Goal: Transaction & Acquisition: Obtain resource

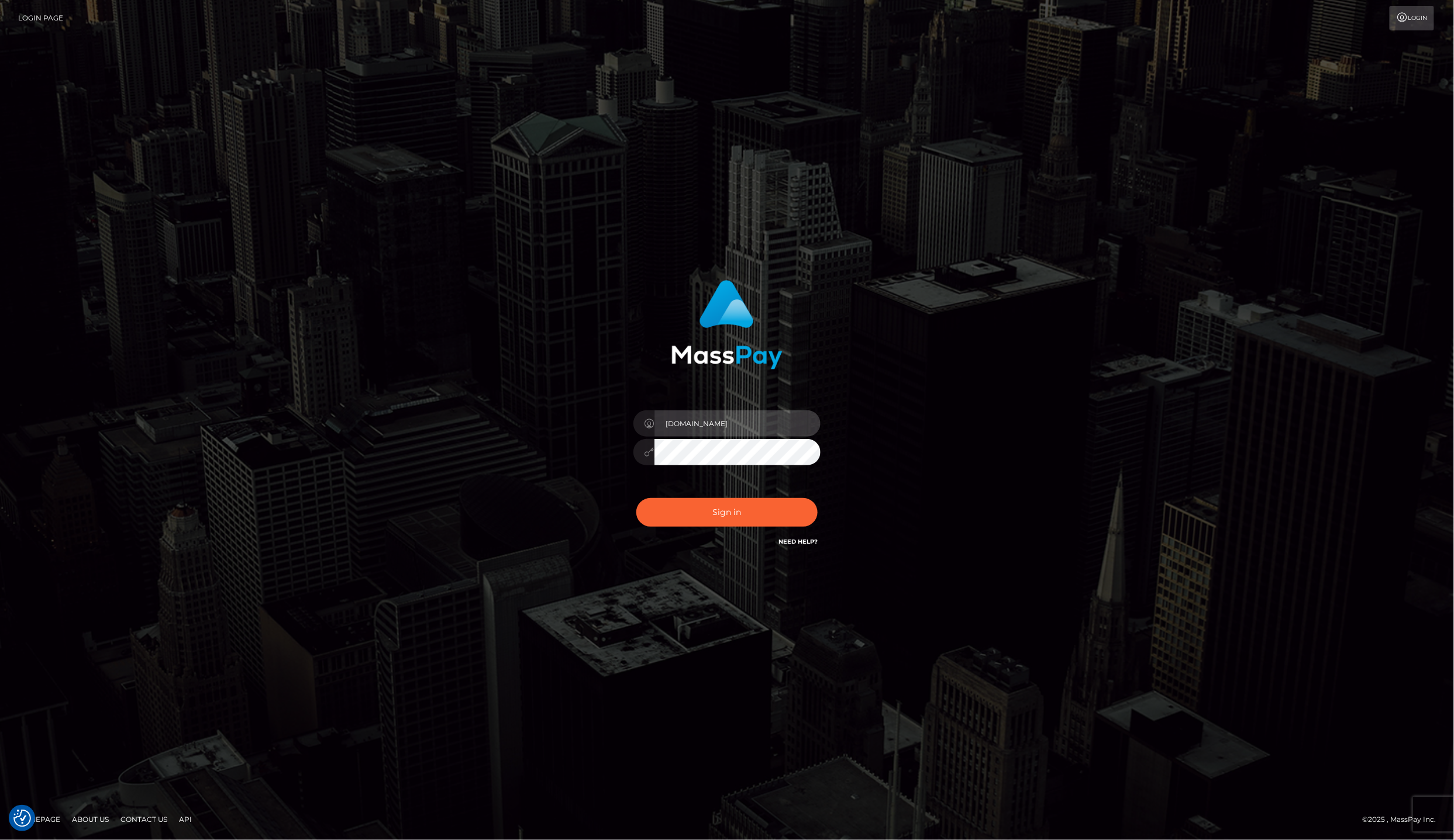
click at [749, 434] on input "lailadeasis.vip" at bounding box center [738, 424] width 166 height 27
type input "lailadeasis.scratch"
click at [770, 498] on button "Sign in" at bounding box center [727, 512] width 181 height 28
click at [767, 428] on input "[DOMAIN_NAME]" at bounding box center [738, 424] width 166 height 27
type input "lailadeasis.scratch"
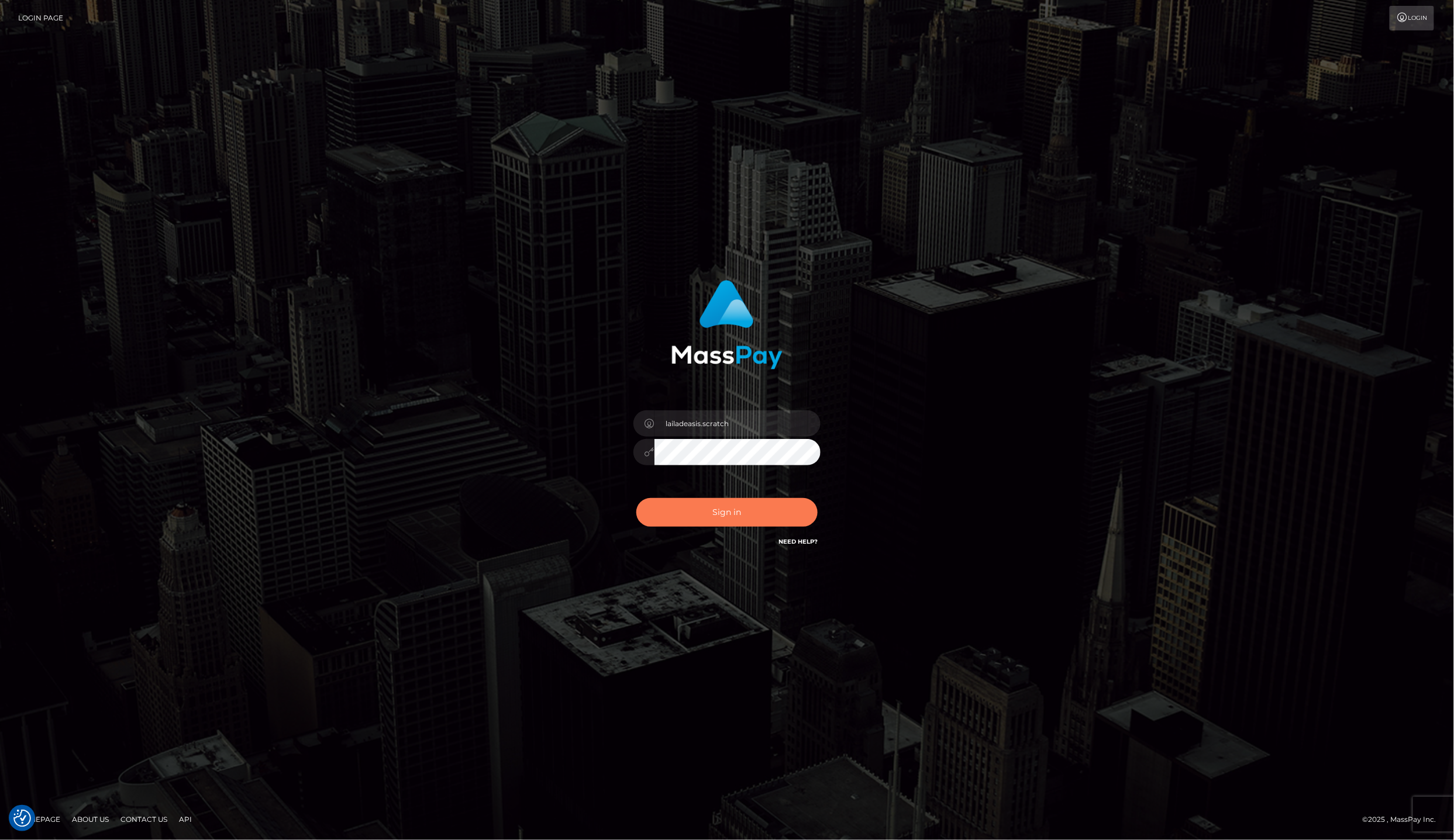
click at [769, 526] on button "Sign in" at bounding box center [727, 512] width 181 height 28
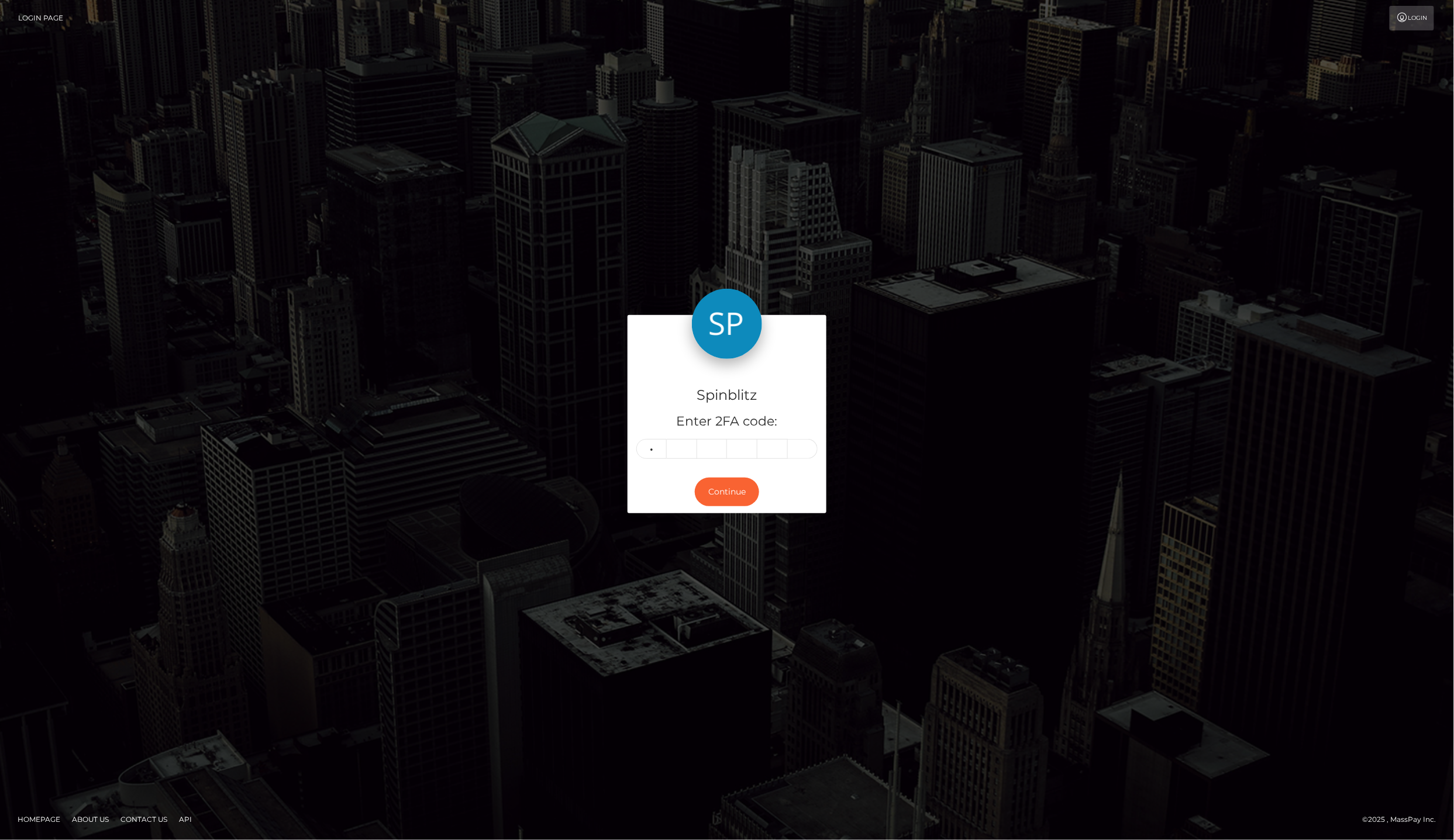
type input "1"
type input "6"
type input "4"
type input "8"
type input "5"
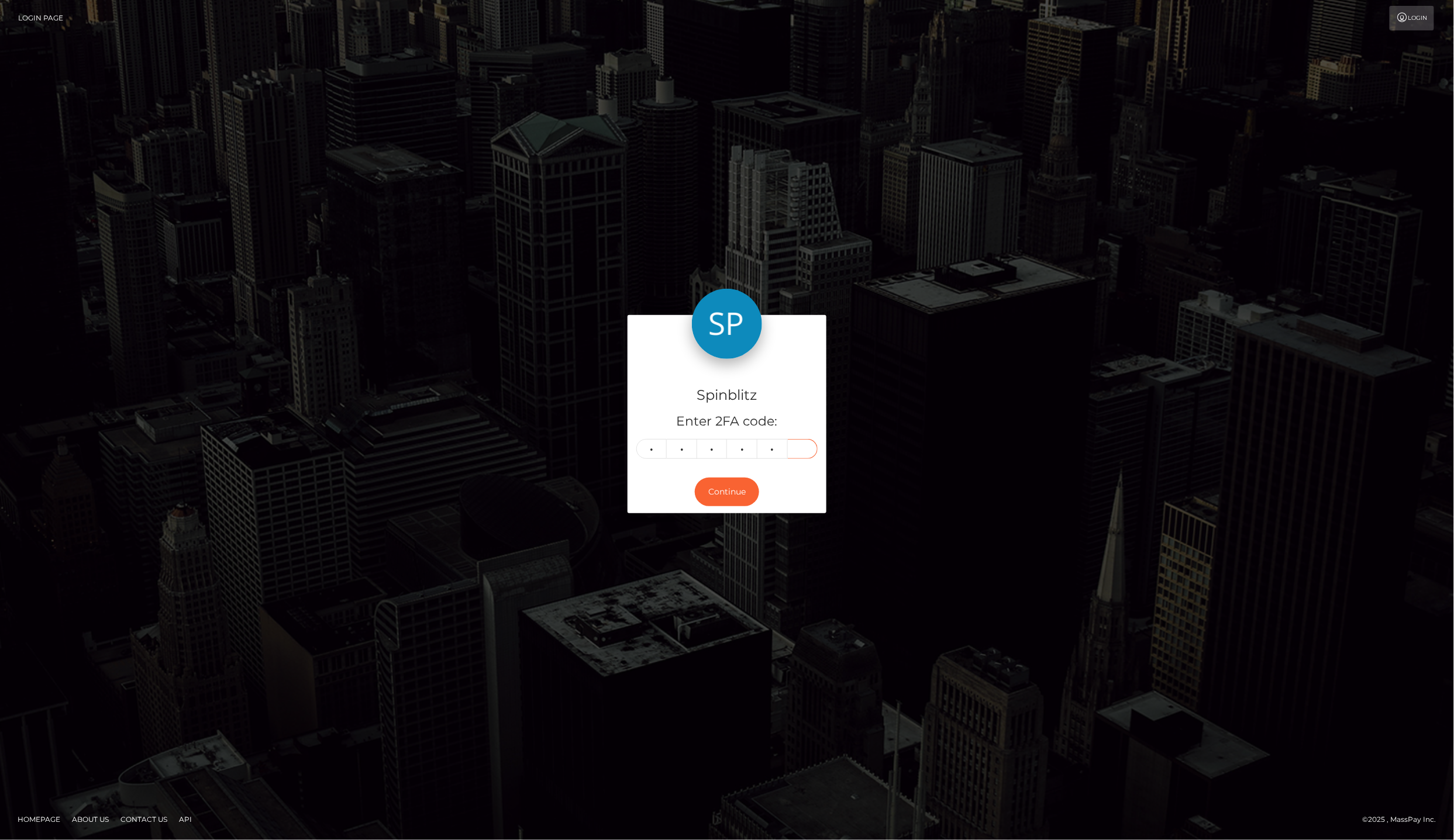
type input "7"
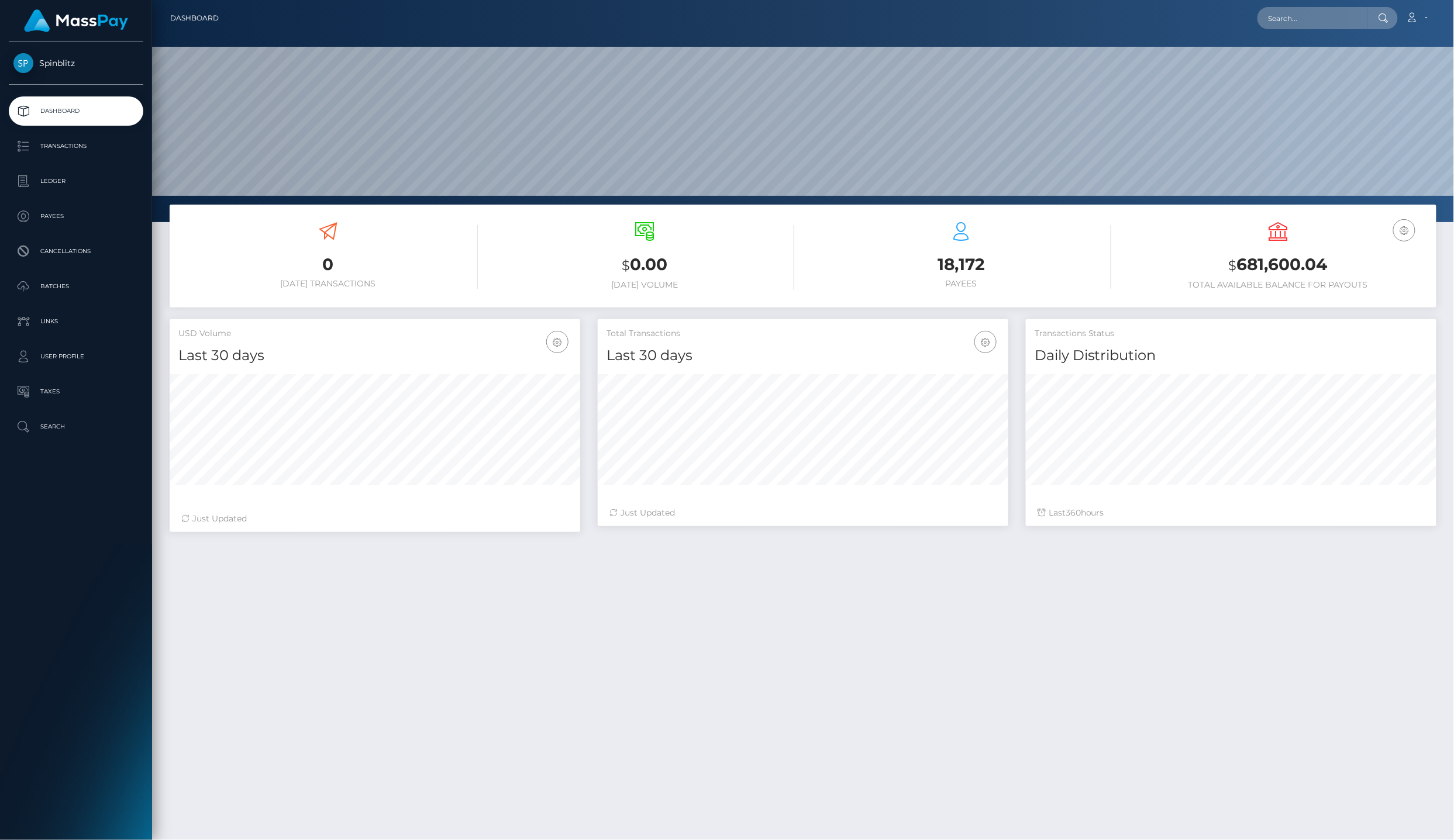
scroll to position [204, 410]
click at [54, 174] on p "Ledger" at bounding box center [76, 180] width 125 height 17
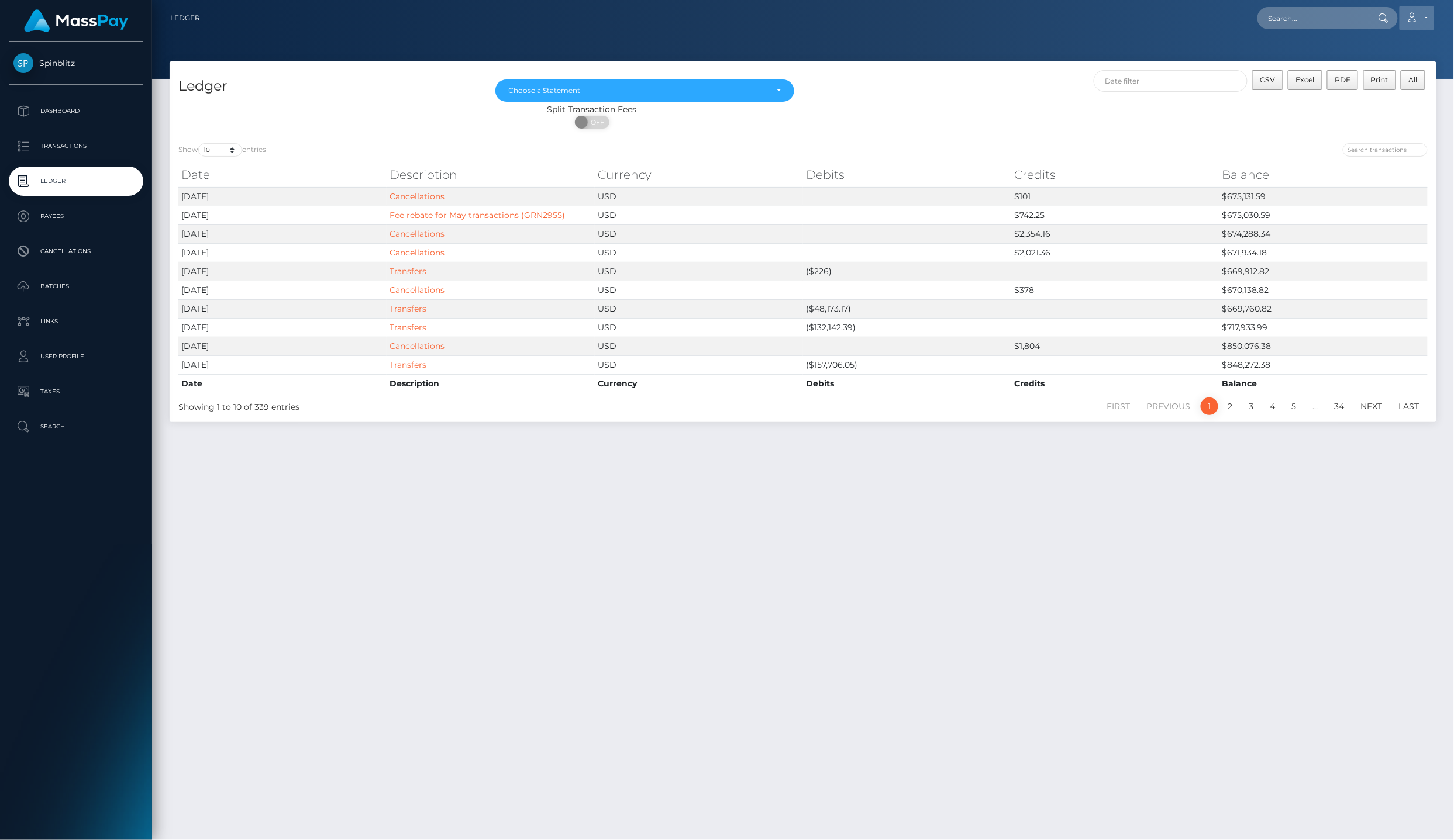
click at [1413, 17] on icon at bounding box center [1412, 17] width 12 height 9
click at [1413, 64] on link "Logout" at bounding box center [1389, 75] width 93 height 22
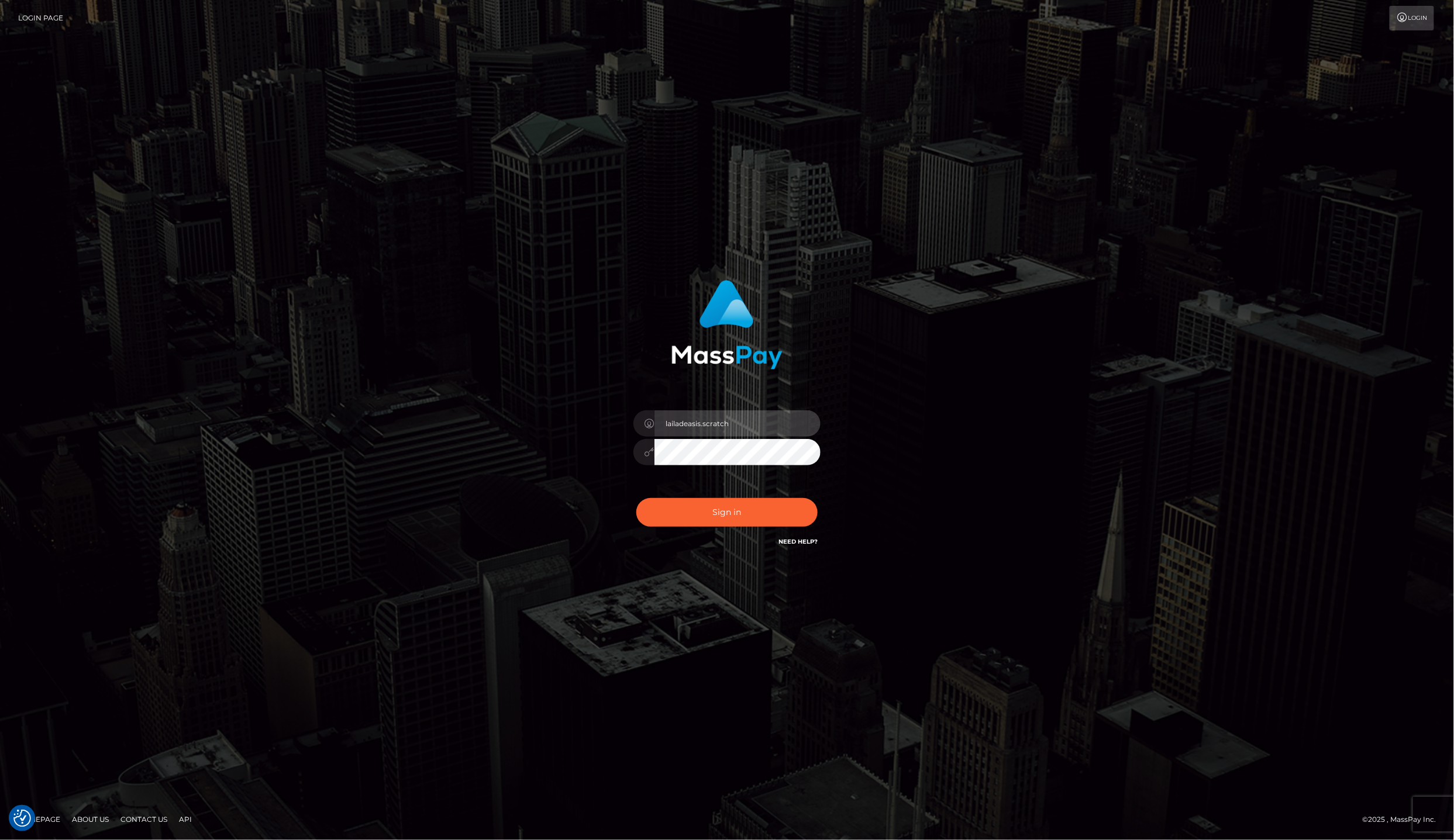
click at [740, 431] on input "lailadeasis.scratch" at bounding box center [738, 424] width 166 height 27
type input "lailadeasis.hello"
click at [743, 513] on button "Sign in" at bounding box center [727, 512] width 181 height 28
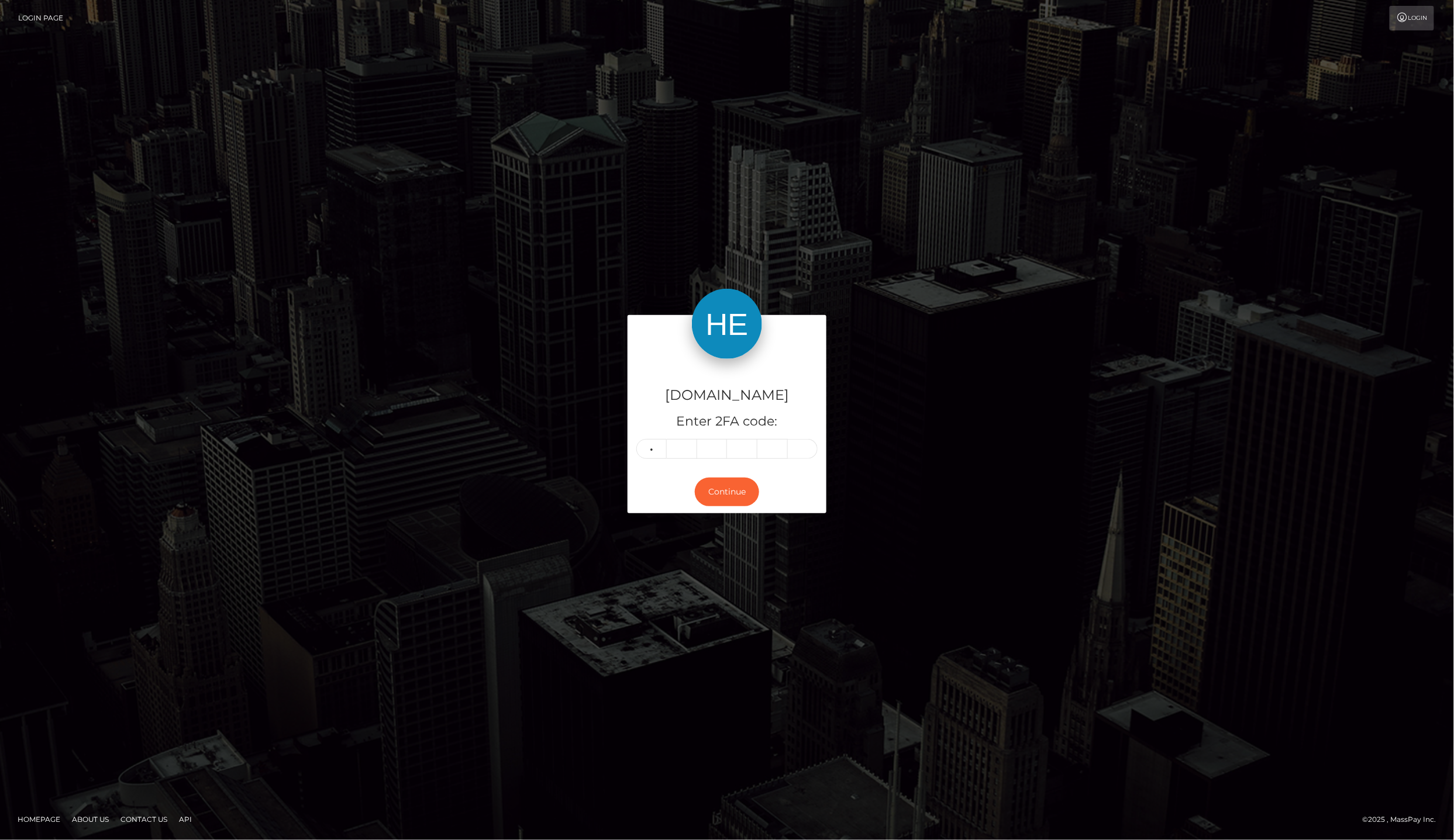
type input "1"
type input "8"
type input "1"
type input "2"
type input "7"
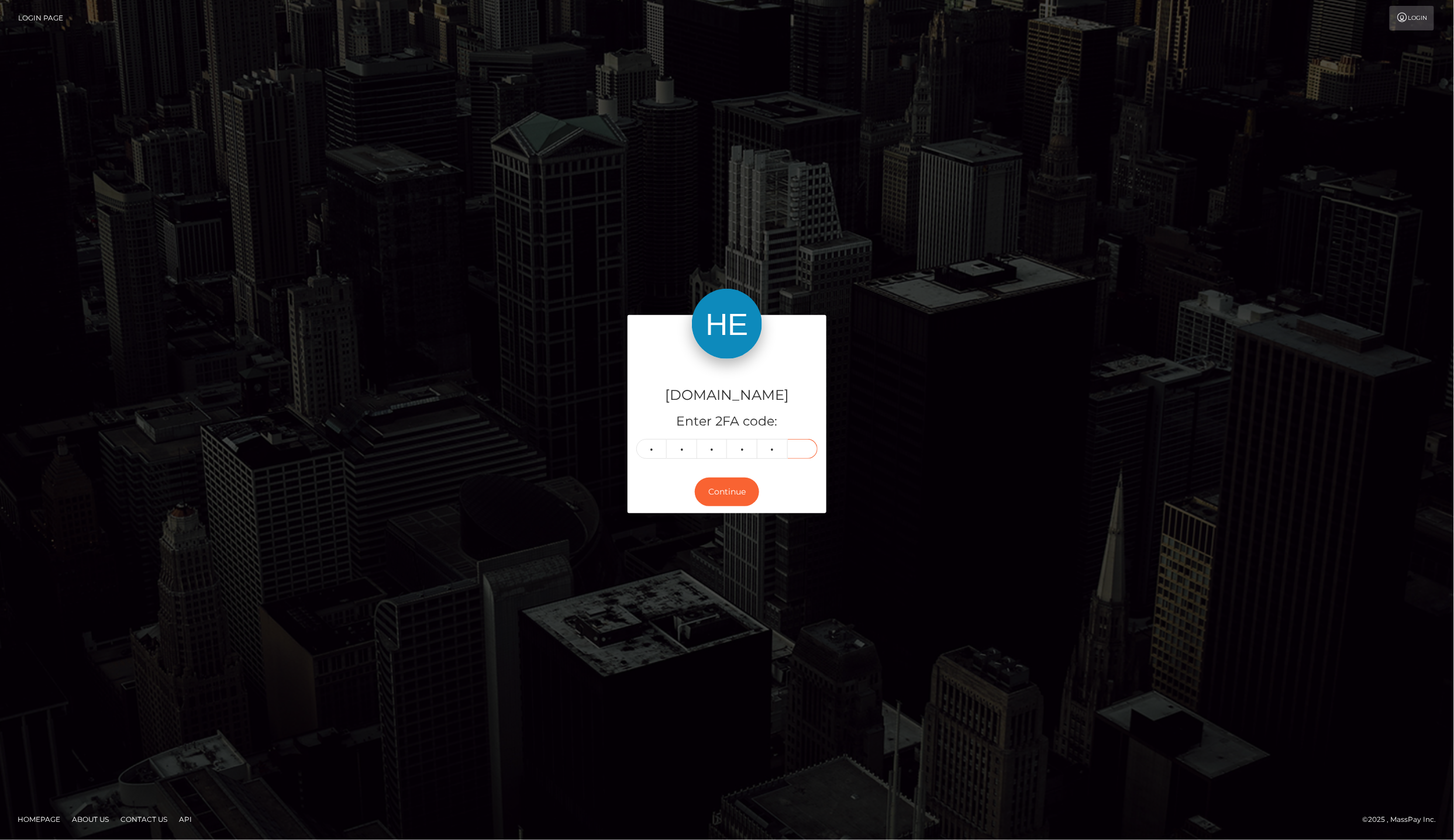
type input "2"
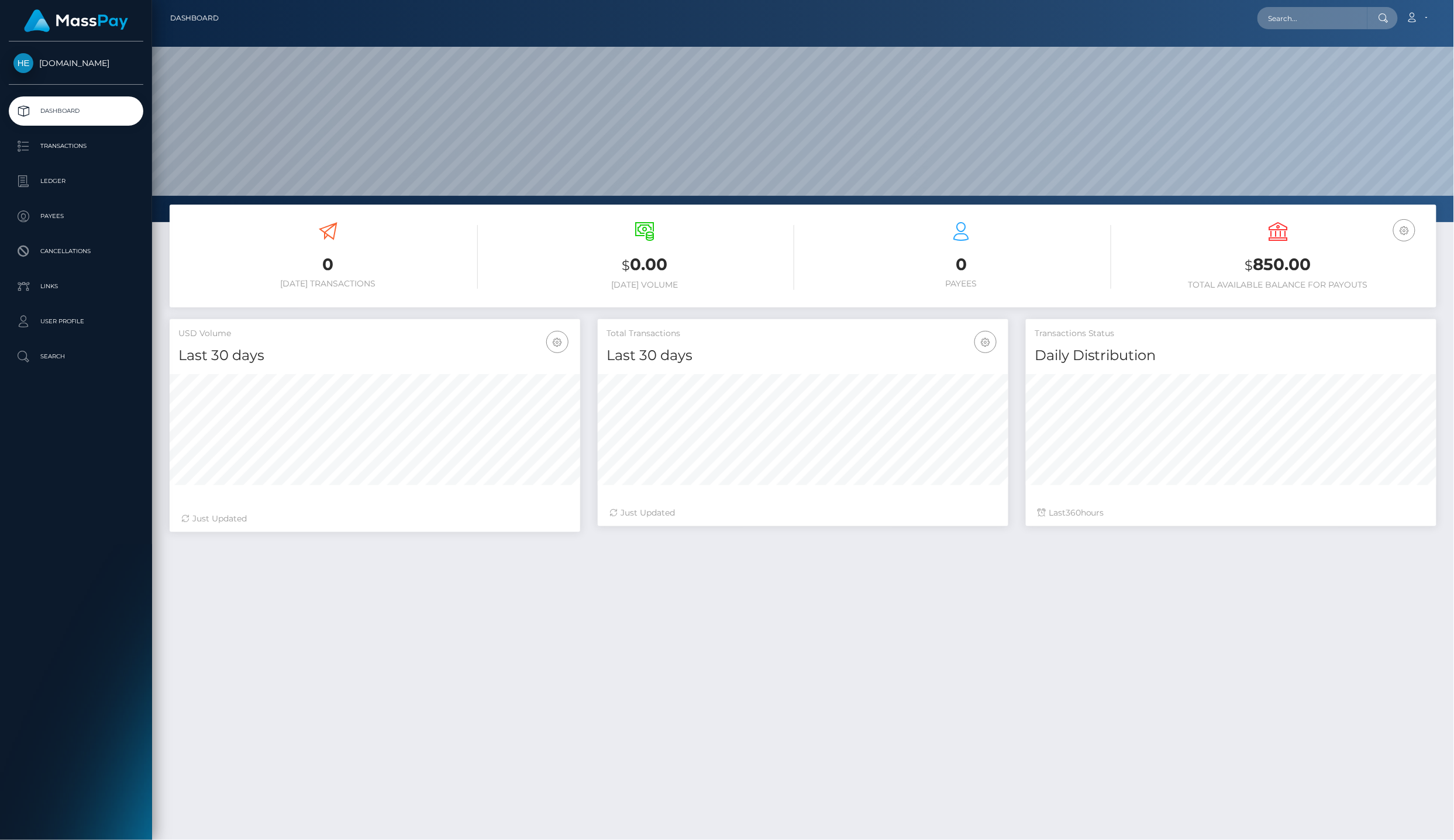
scroll to position [204, 410]
click at [64, 180] on p "Ledger" at bounding box center [76, 180] width 125 height 17
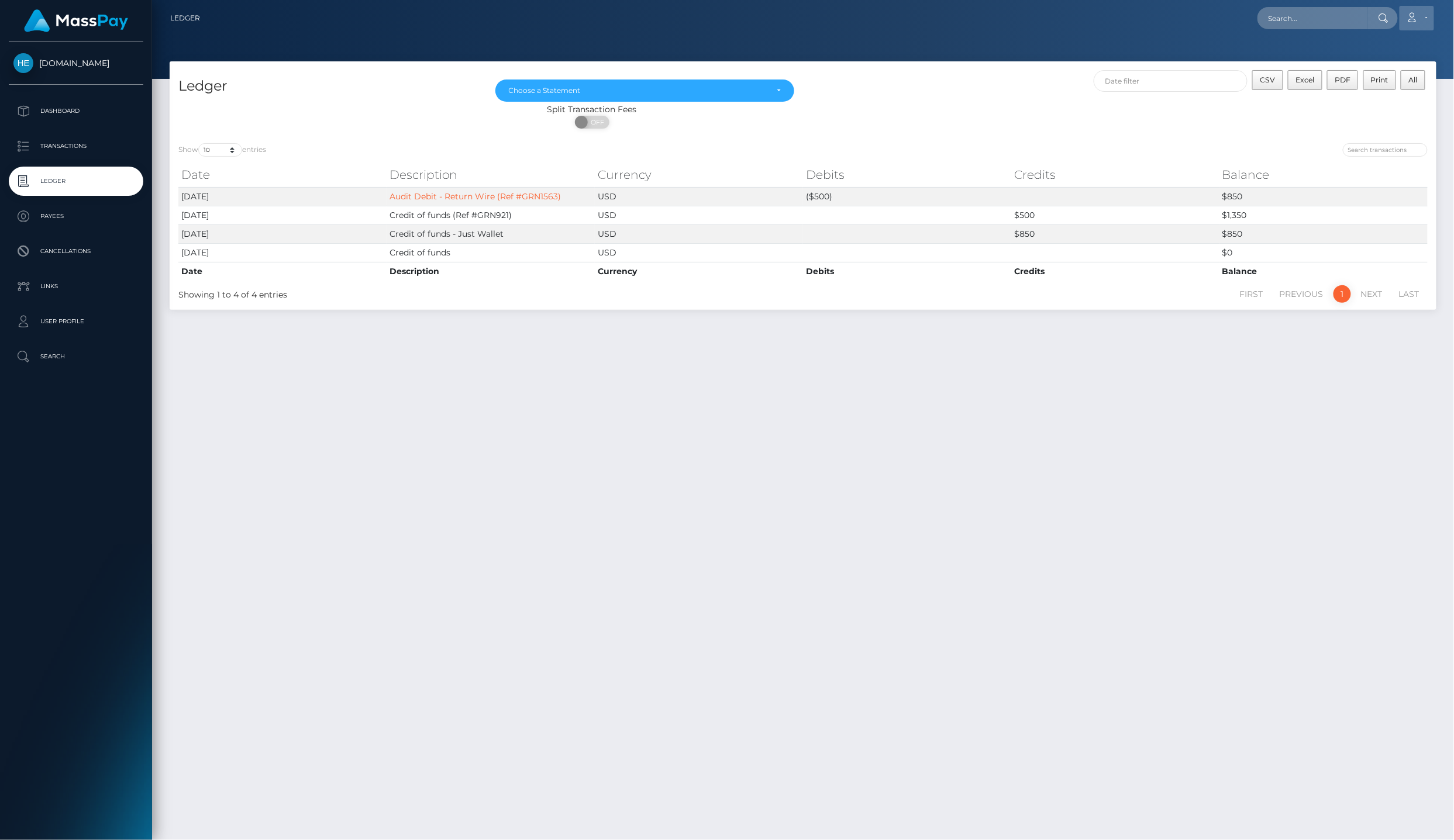
click at [1417, 12] on icon at bounding box center [1412, 17] width 12 height 9
click at [1412, 71] on link "Logout" at bounding box center [1389, 75] width 93 height 22
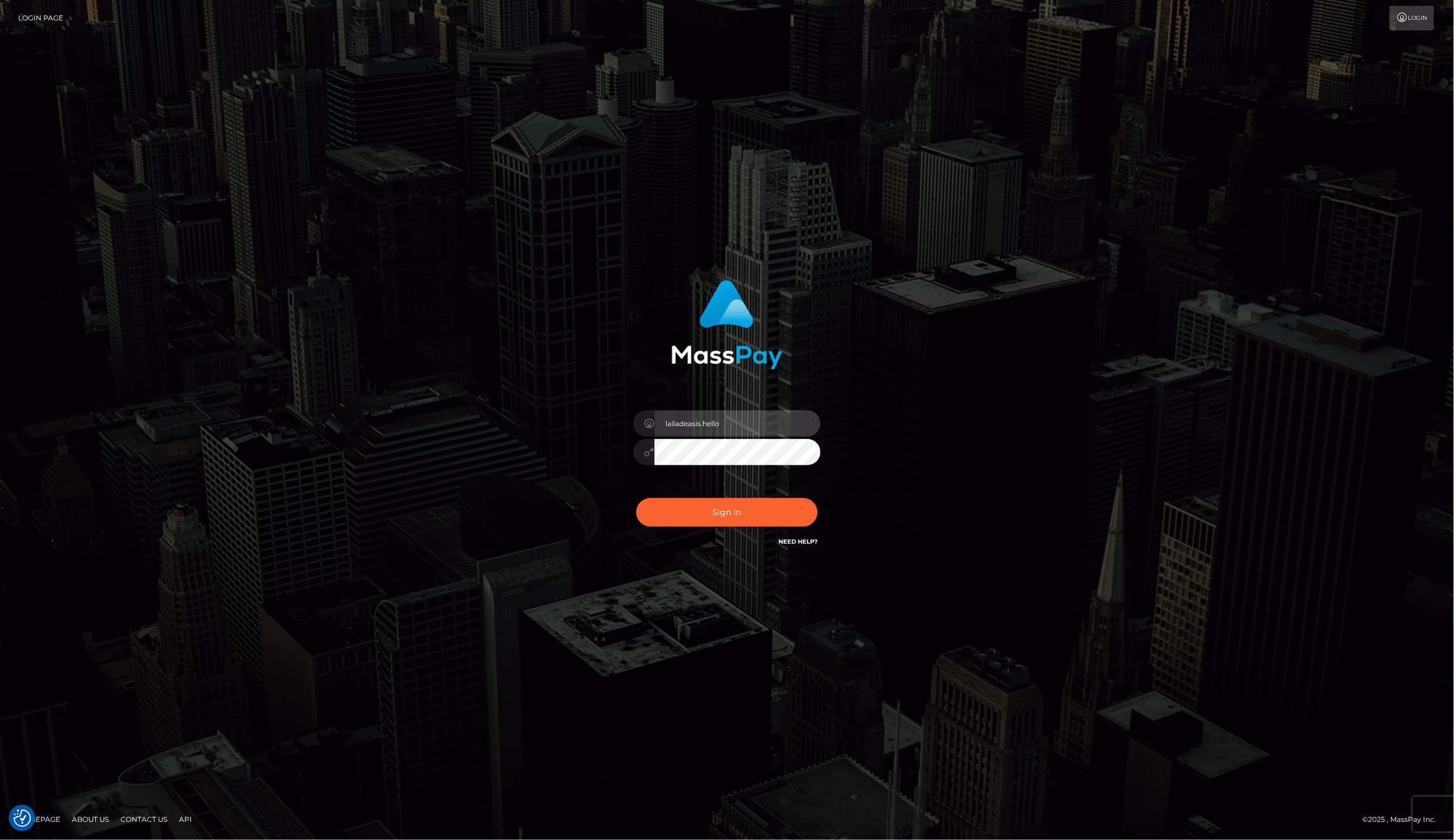
click at [745, 432] on input "lailadeasis.hello" at bounding box center [738, 424] width 166 height 27
type input "lailadeasis.vip"
click at [751, 516] on button "Sign in" at bounding box center [727, 512] width 181 height 28
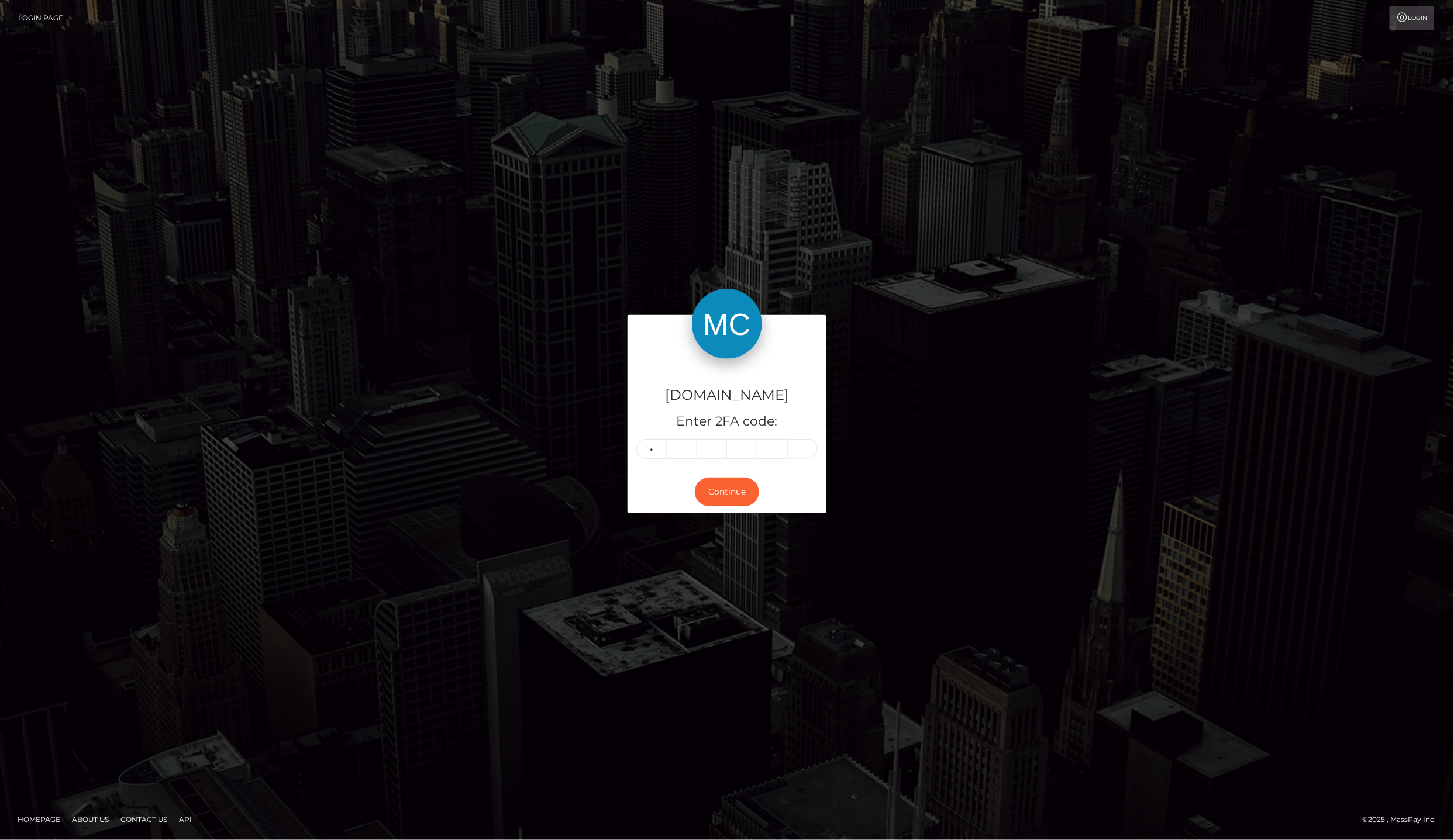
type input "7"
type input "3"
type input "6"
type input "4"
type input "8"
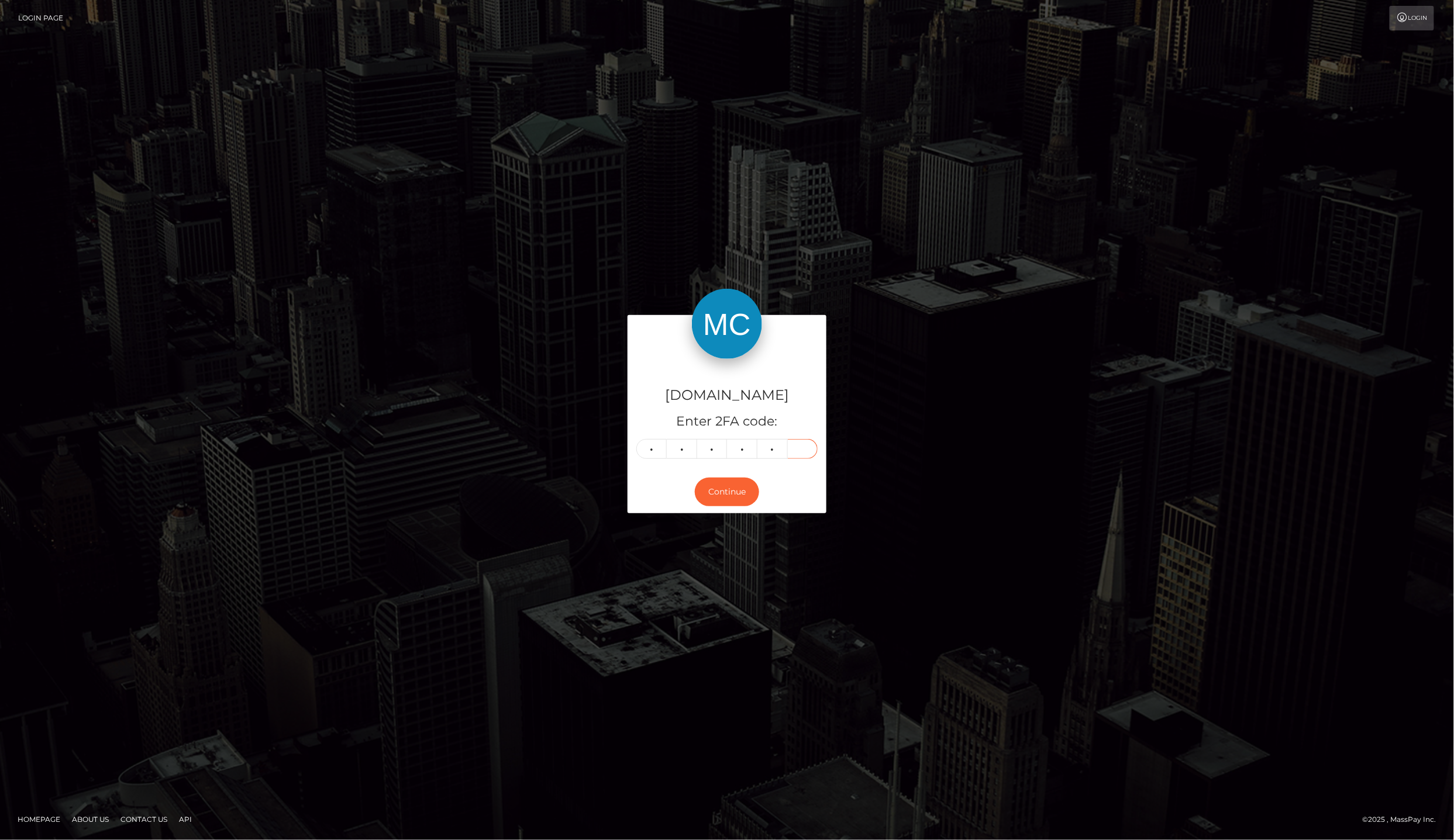
type input "4"
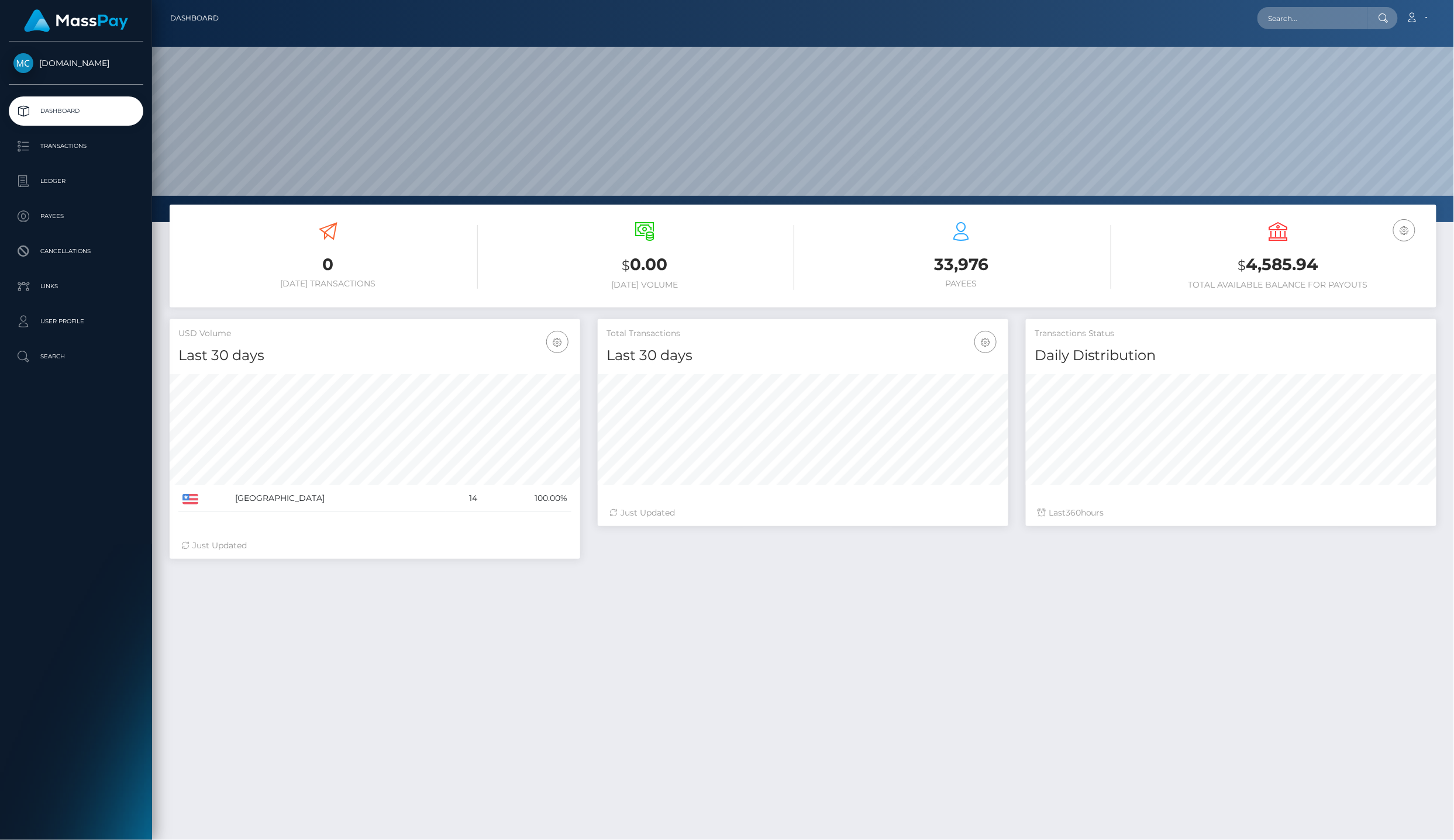
scroll to position [204, 410]
click at [106, 181] on p "Ledger" at bounding box center [76, 180] width 125 height 17
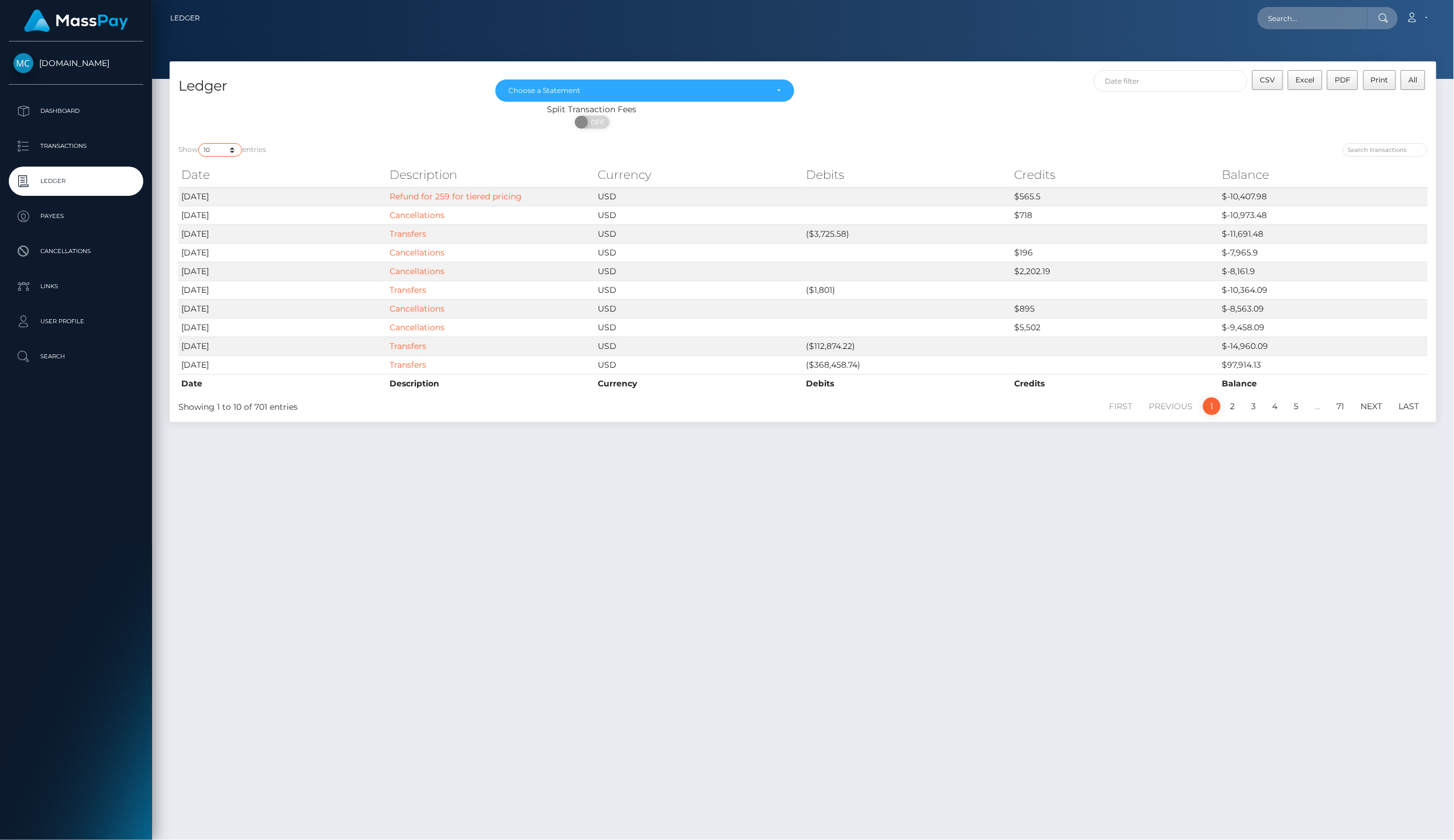
click at [221, 145] on select "10 25 50 100 250" at bounding box center [220, 150] width 44 height 13
click at [348, 129] on div "ON OFF" at bounding box center [591, 125] width 844 height 18
click at [929, 113] on div "Split Transaction Fees" at bounding box center [591, 109] width 844 height 12
click at [1413, 32] on div at bounding box center [803, 39] width 1302 height 79
click at [1416, 23] on link "Account" at bounding box center [1417, 18] width 34 height 25
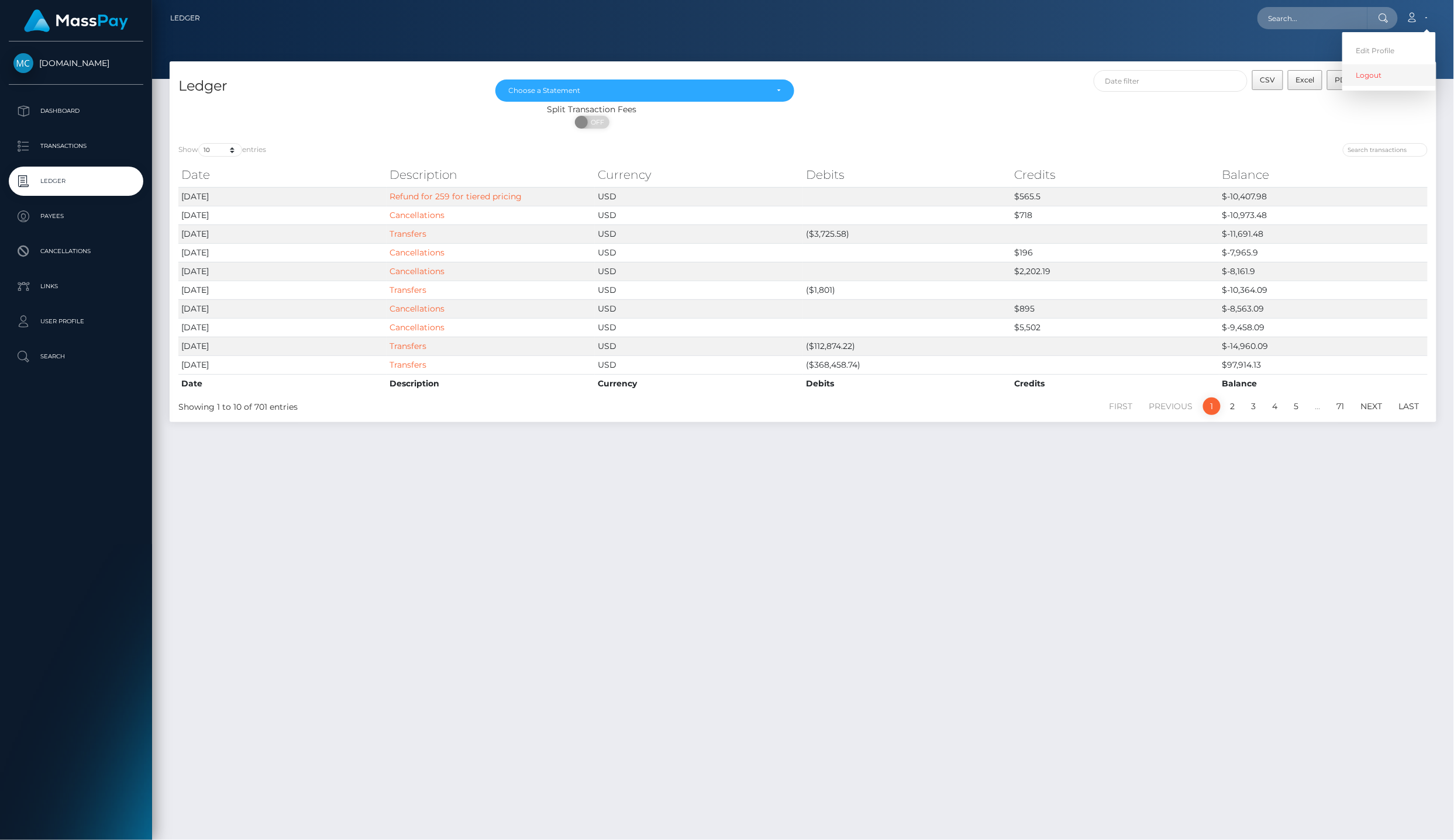
click at [1417, 72] on link "Logout" at bounding box center [1389, 75] width 93 height 22
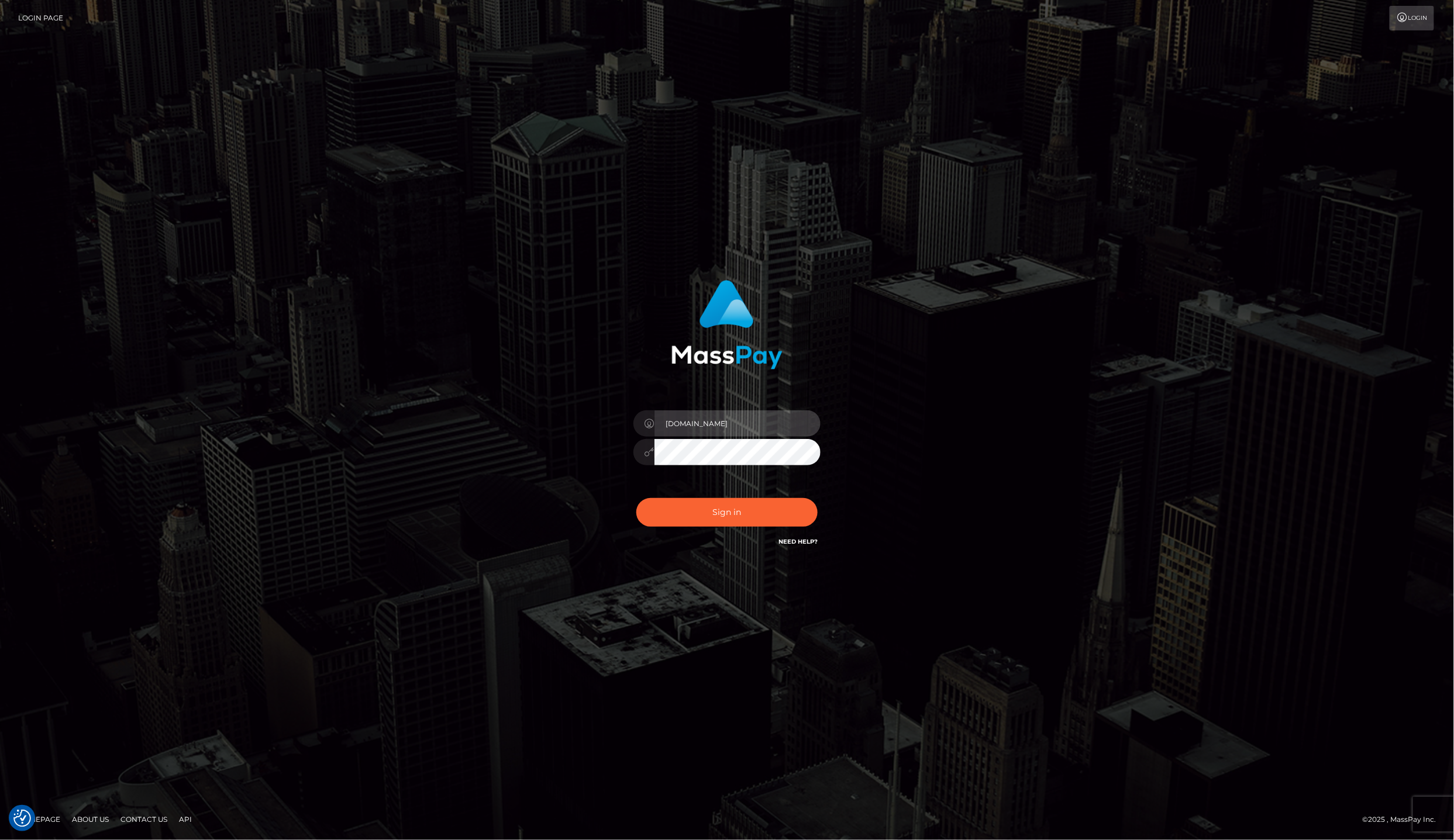
click at [773, 437] on input "lailadeasis.vip" at bounding box center [738, 424] width 166 height 27
type input "Laila de Asis"
click at [745, 517] on button "Sign in" at bounding box center [727, 512] width 181 height 28
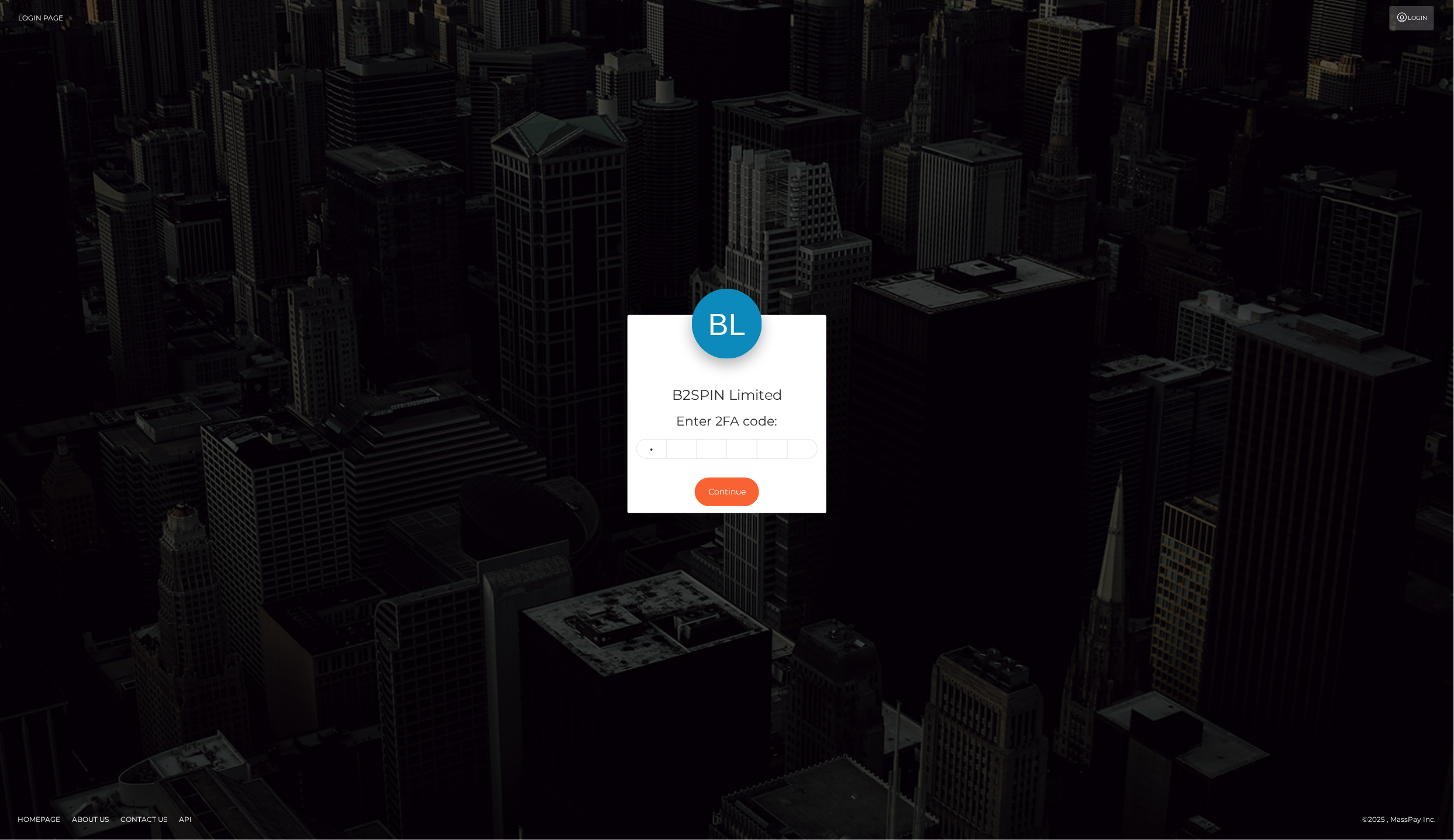
type input "7"
type input "3"
type input "6"
type input "2"
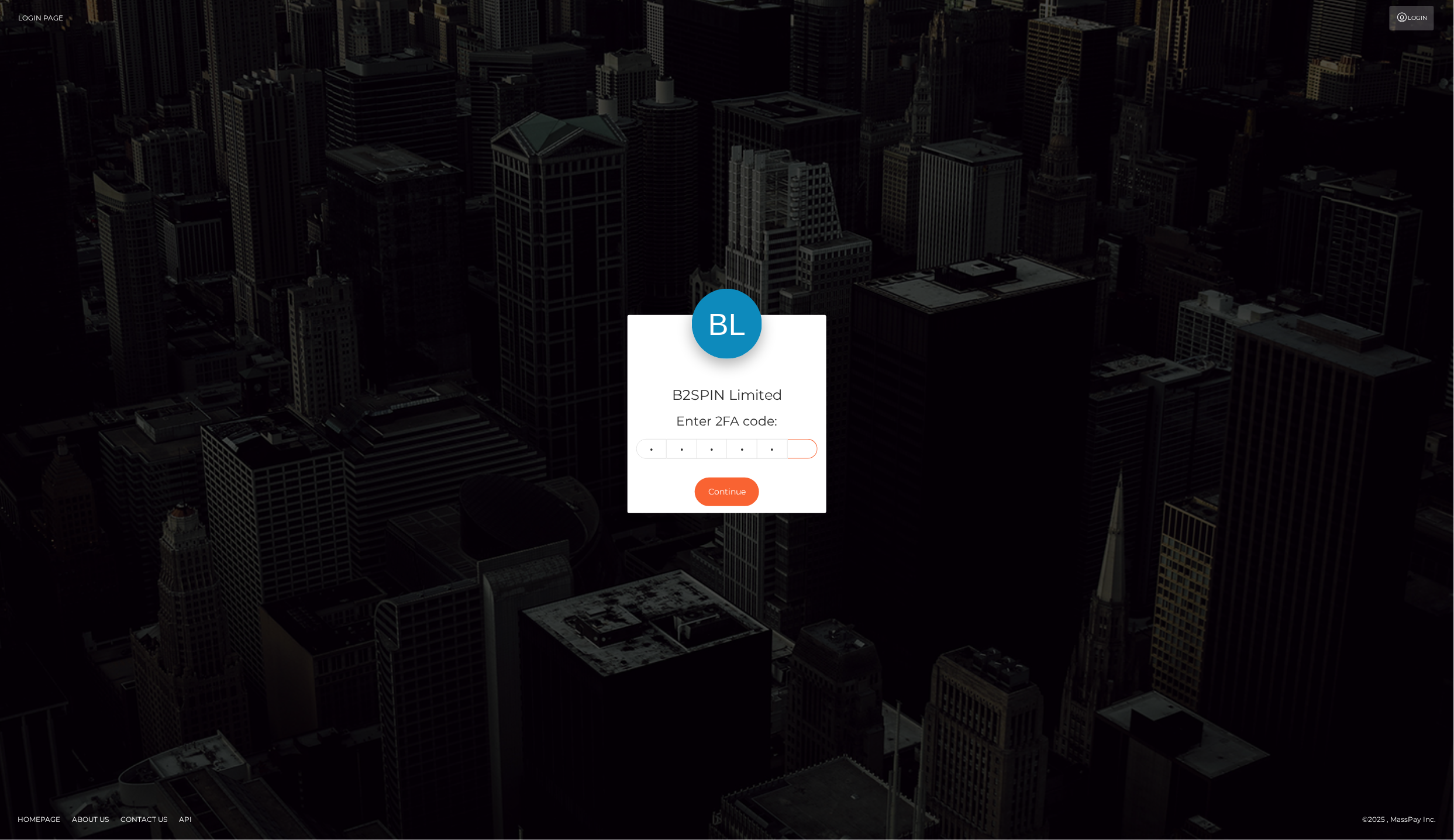
type input "6"
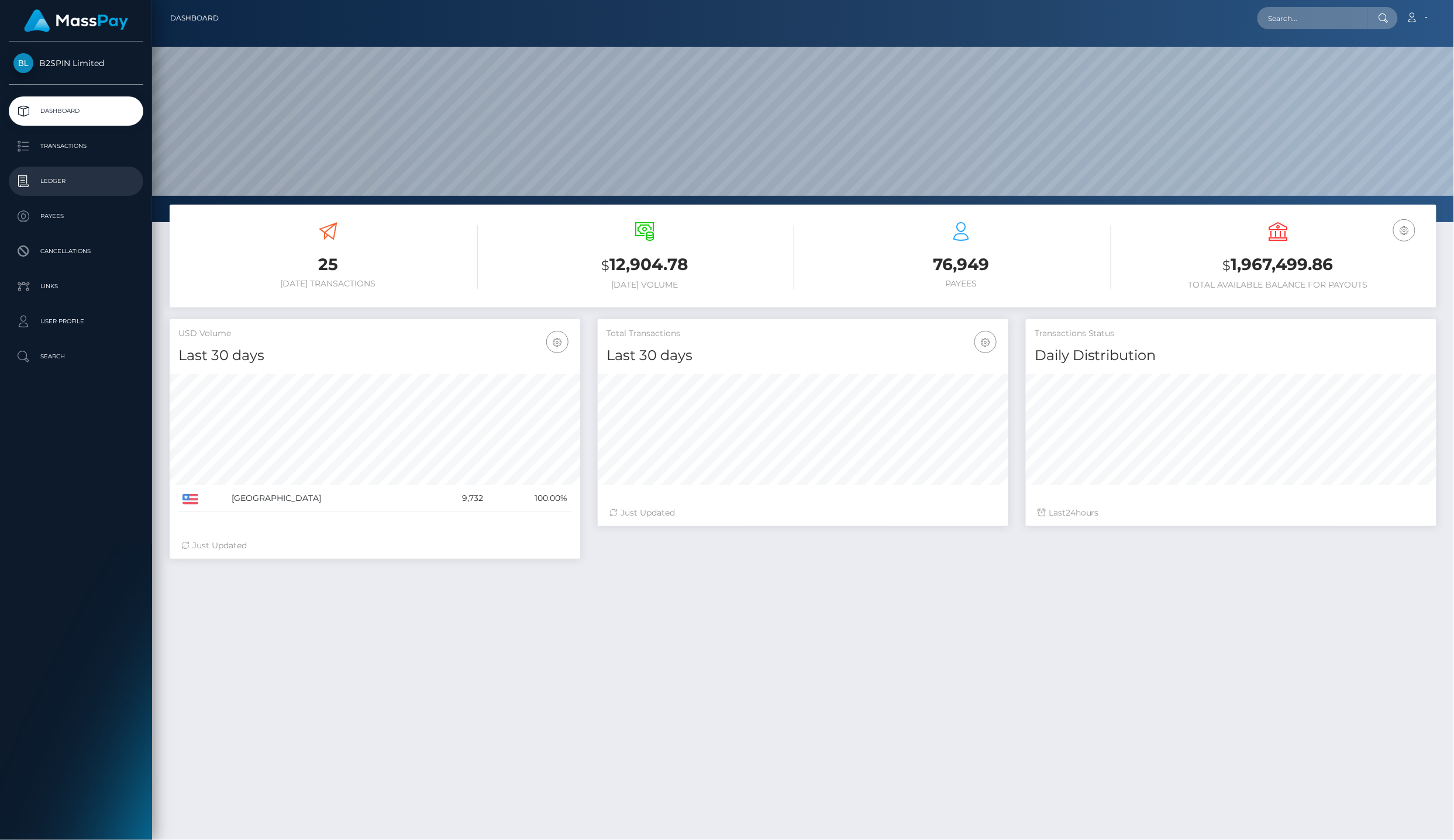
click at [101, 174] on p "Ledger" at bounding box center [76, 180] width 125 height 17
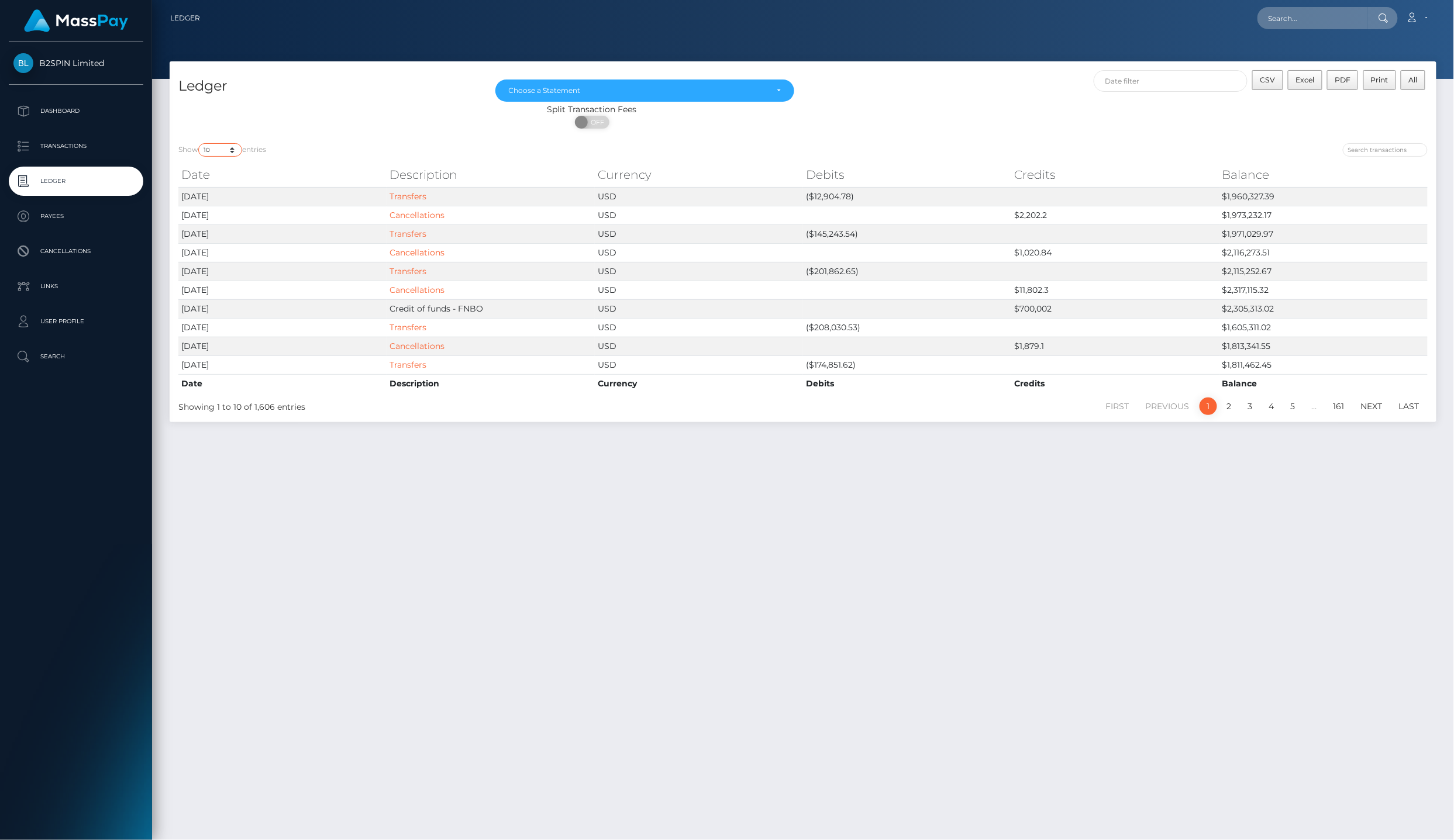
click at [215, 145] on select "10 25 50 100 250" at bounding box center [220, 150] width 44 height 13
select select "25"
click at [200, 143] on select "10 25 50 100 250" at bounding box center [220, 150] width 44 height 13
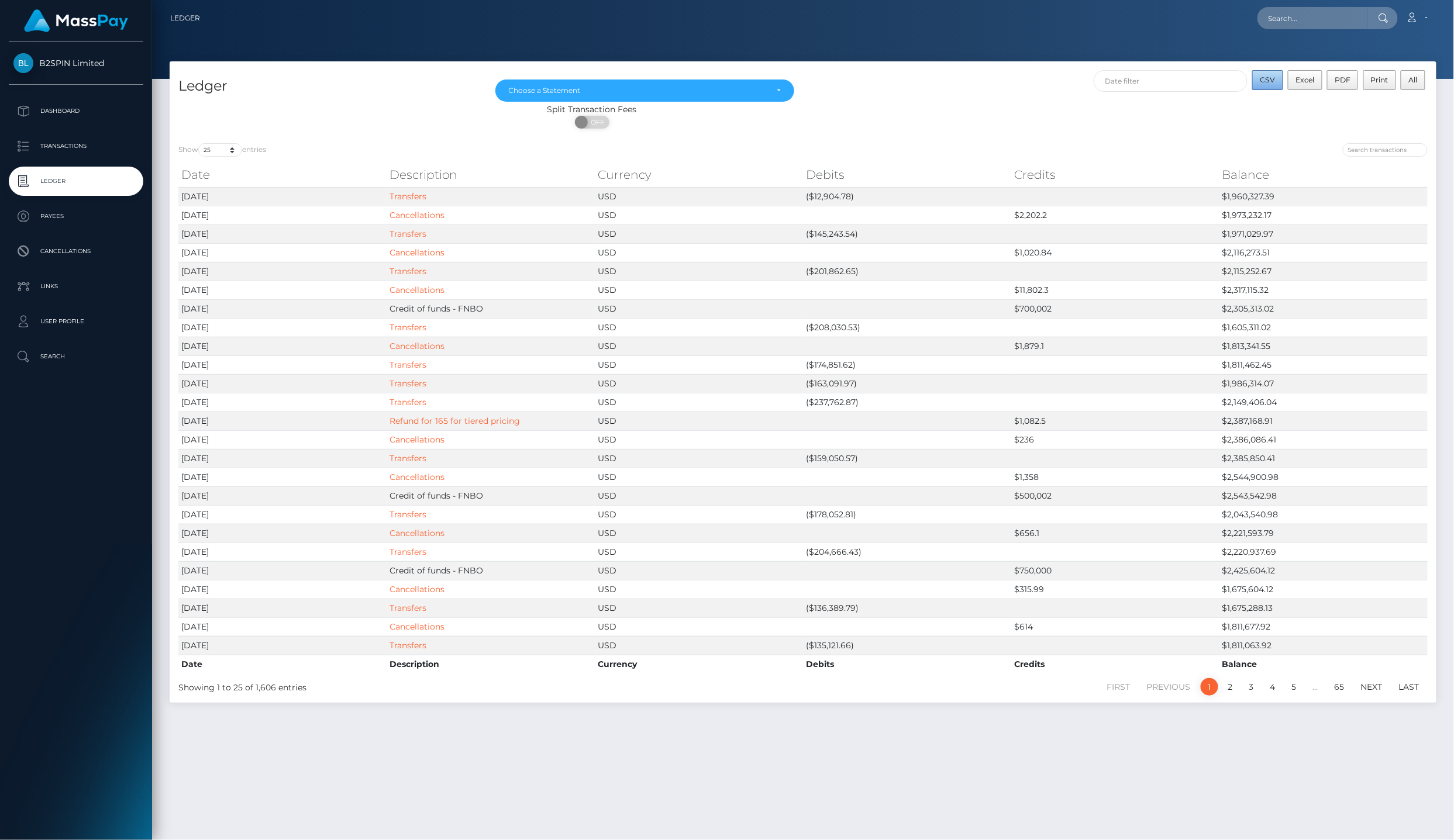
click at [1273, 78] on span "CSV" at bounding box center [1268, 80] width 15 height 9
click at [78, 137] on p "Transactions" at bounding box center [76, 146] width 125 height 17
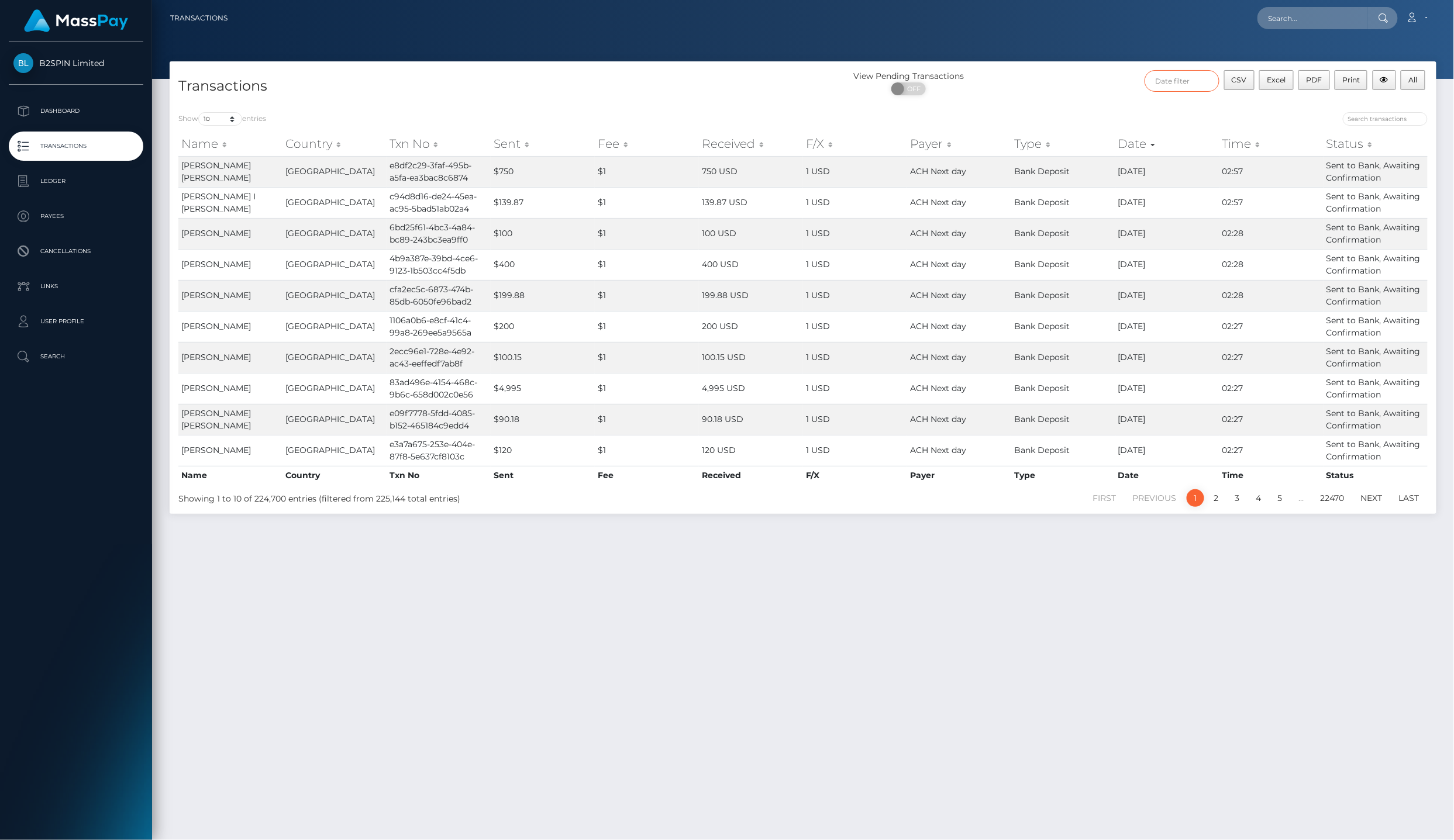
click at [1170, 86] on input "text" at bounding box center [1182, 81] width 75 height 22
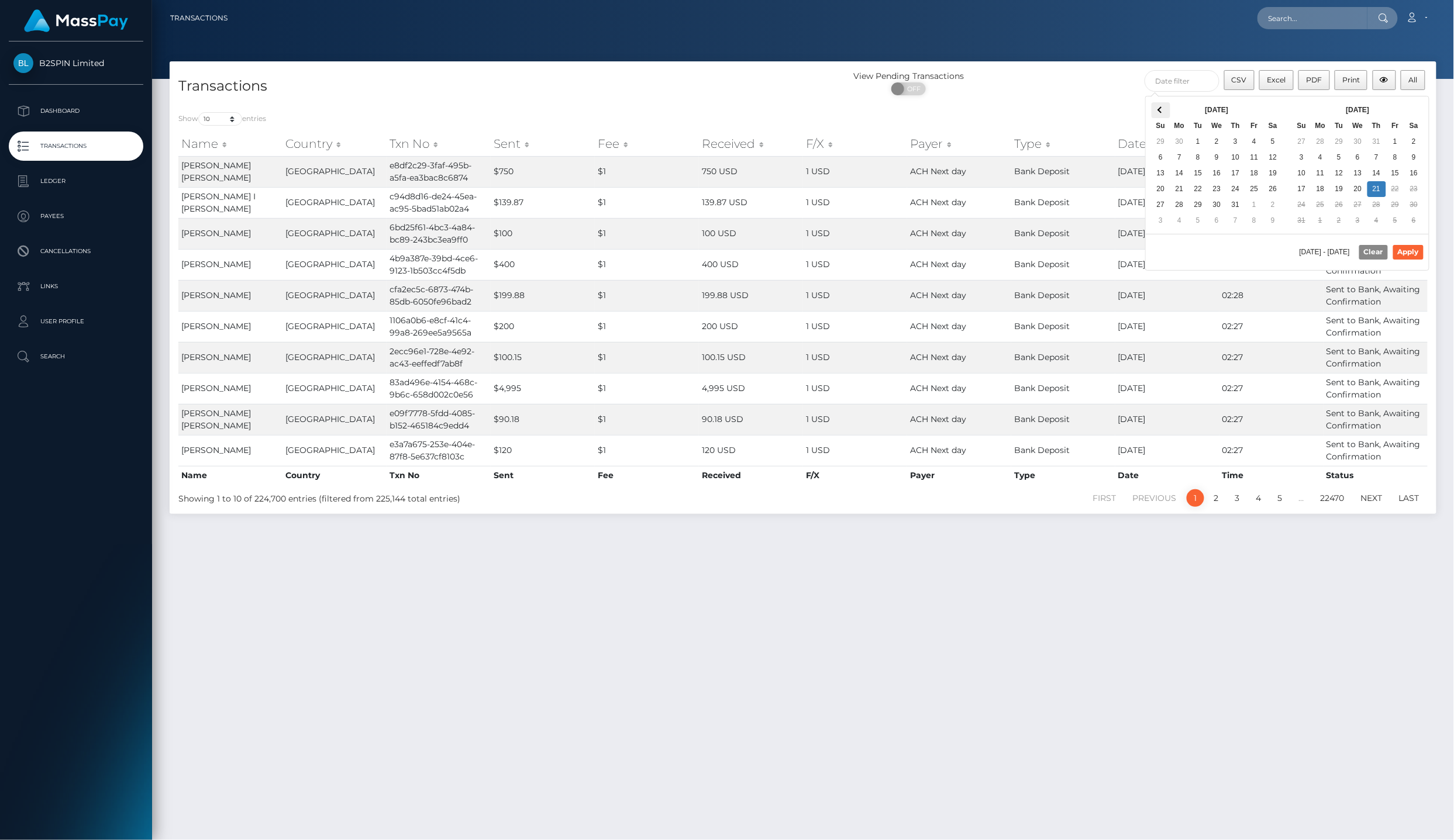
click at [1161, 115] on th at bounding box center [1160, 110] width 18 height 16
click at [1420, 113] on th at bounding box center [1414, 110] width 18 height 16
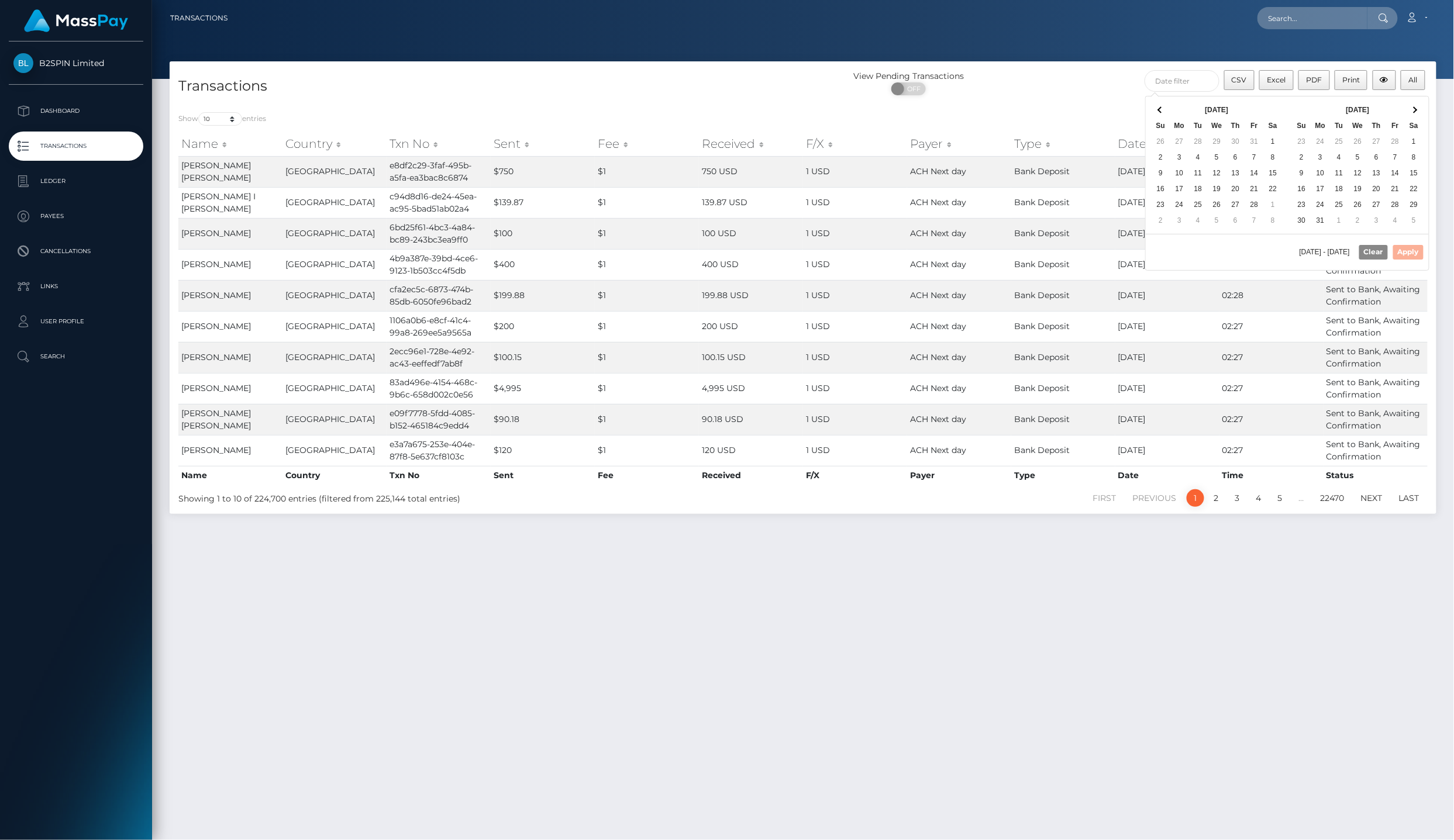
click at [1420, 113] on th at bounding box center [1414, 110] width 18 height 16
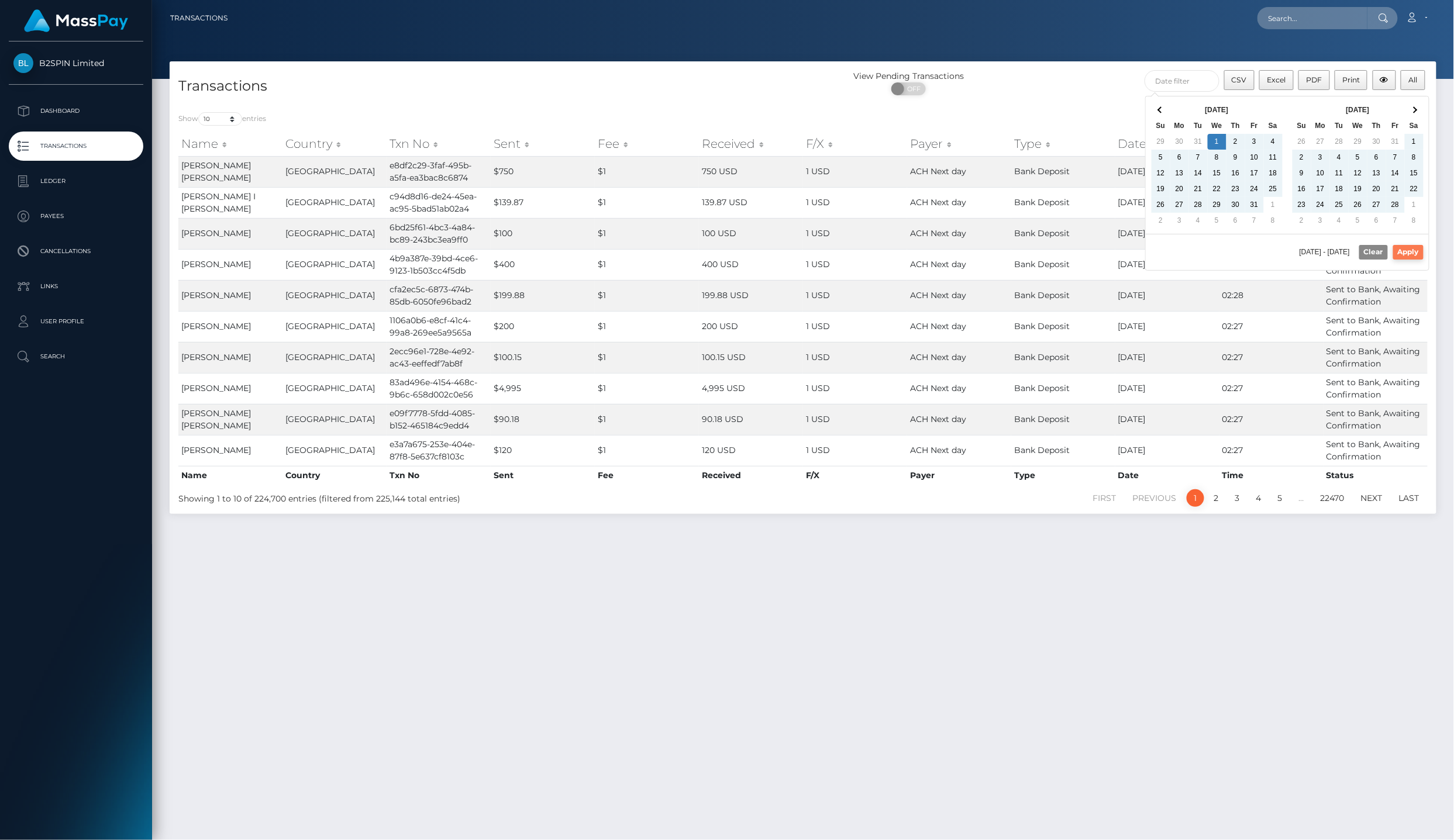
click at [1413, 251] on button "Apply" at bounding box center [1408, 252] width 31 height 14
type input "01/01/2025 - 08/21/2025"
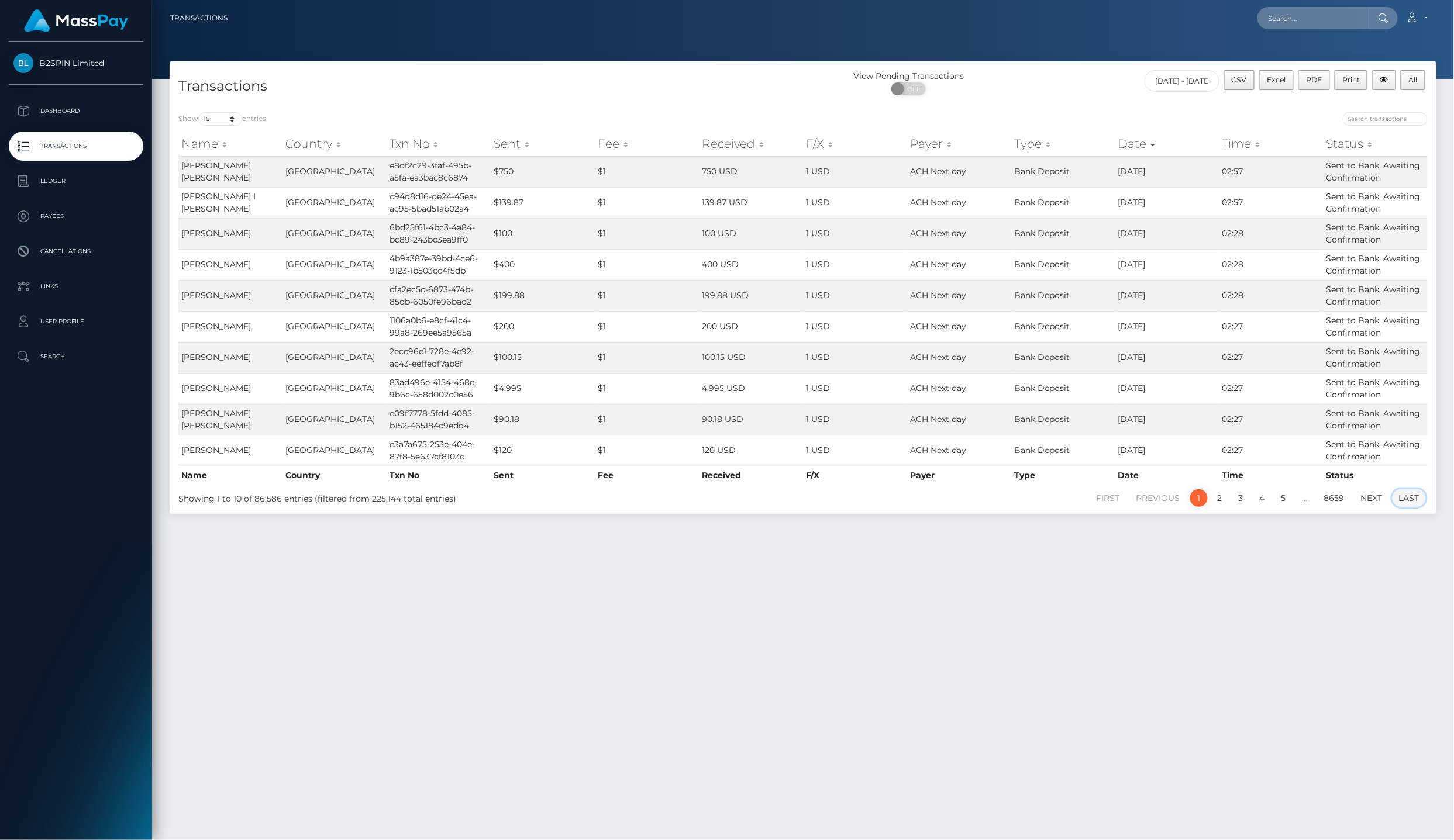
click at [1420, 507] on link "Last" at bounding box center [1409, 497] width 33 height 17
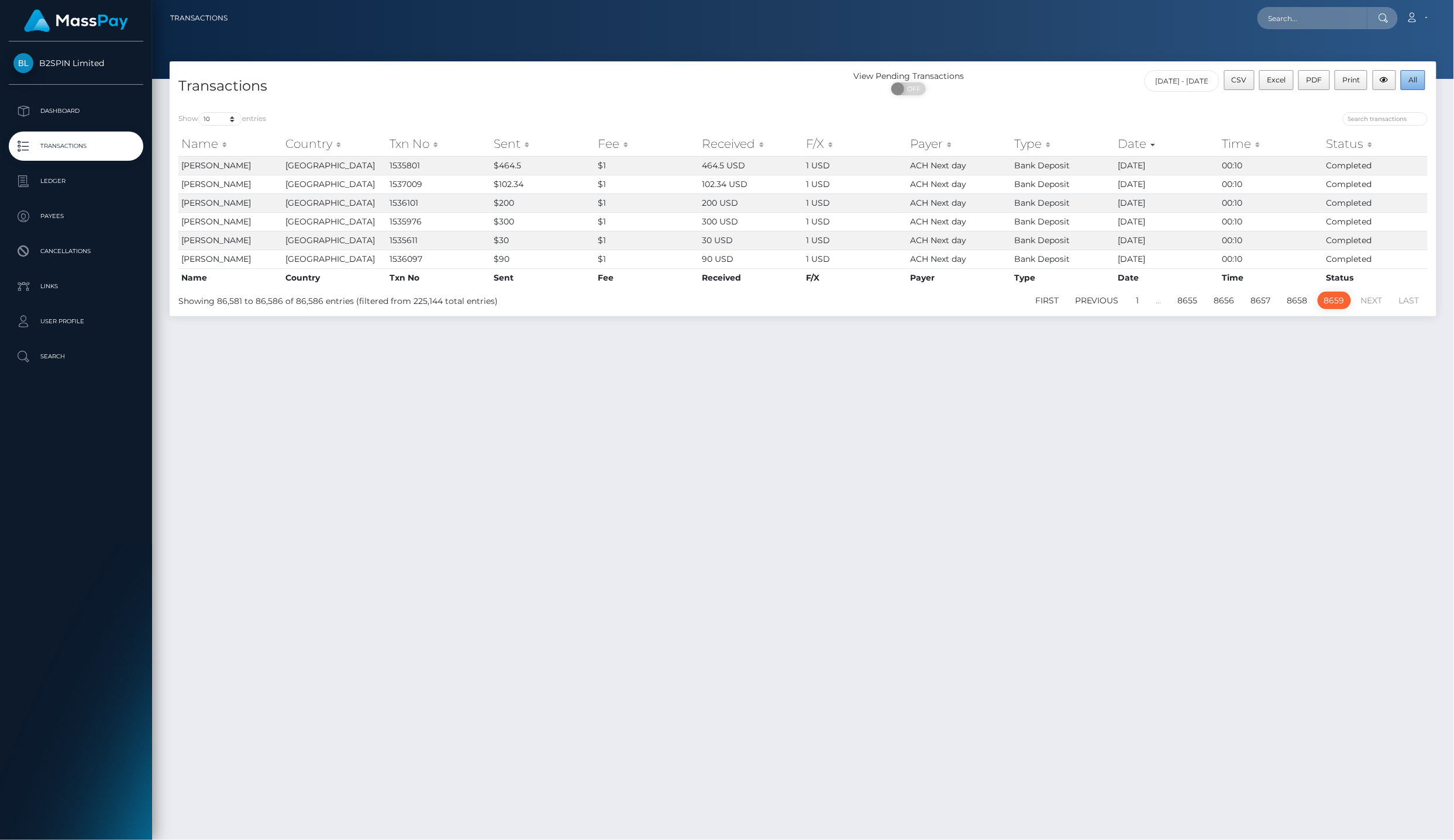
click at [1422, 77] on button "All" at bounding box center [1413, 80] width 25 height 20
click at [789, 463] on div "Transactions View Pending Transactions ON OFF CSV Excel PDF Print All 01/01/202…" at bounding box center [803, 446] width 1302 height 768
click at [108, 172] on p "Ledger" at bounding box center [76, 180] width 125 height 17
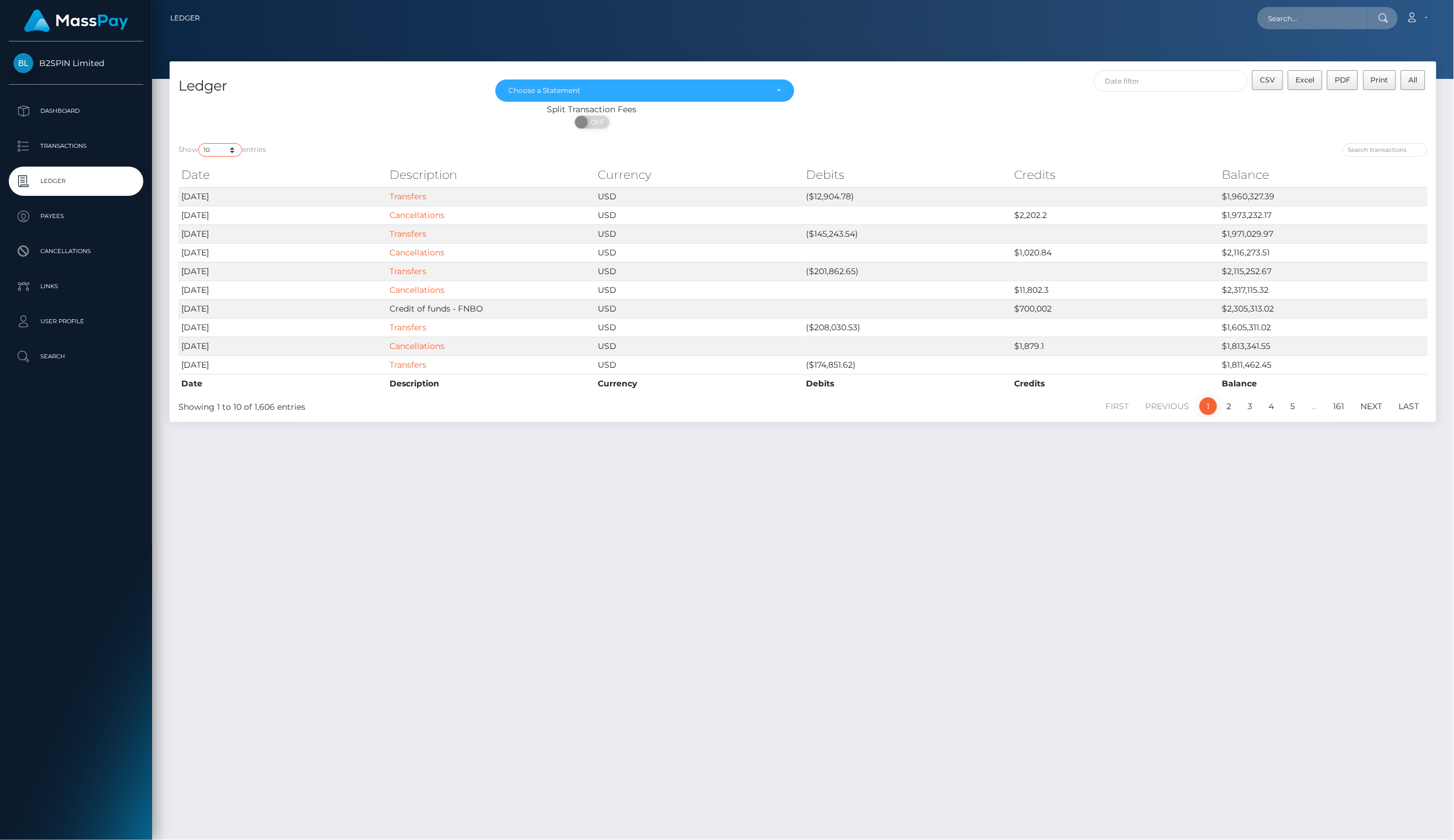
click at [215, 151] on select "10 25 50 100 250" at bounding box center [220, 150] width 44 height 13
select select "25"
click at [200, 143] on select "10 25 50 100 250" at bounding box center [220, 150] width 44 height 13
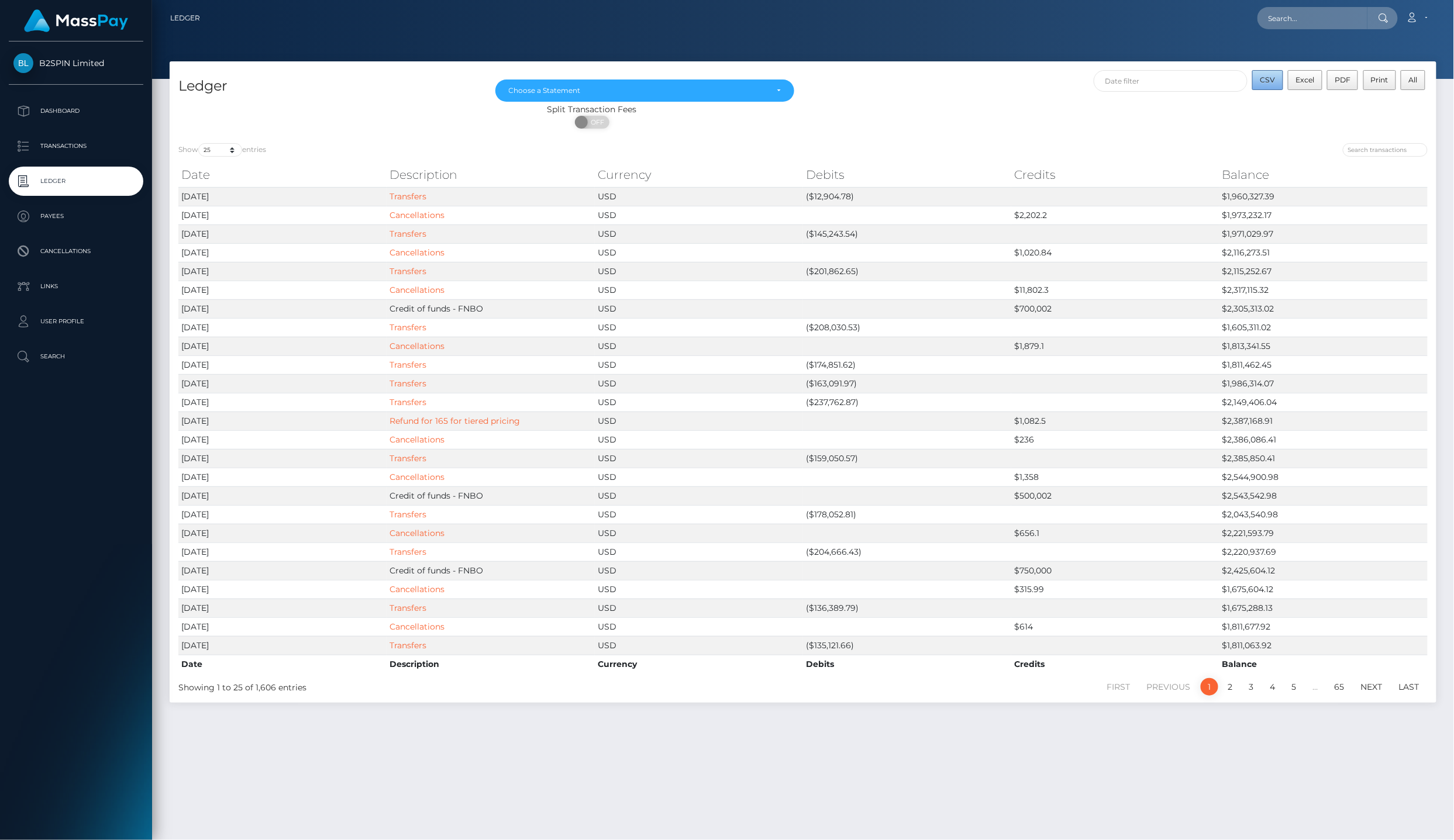
click at [1267, 82] on span "CSV" at bounding box center [1268, 80] width 15 height 9
click at [680, 93] on div "Choose a Statement" at bounding box center [645, 91] width 299 height 22
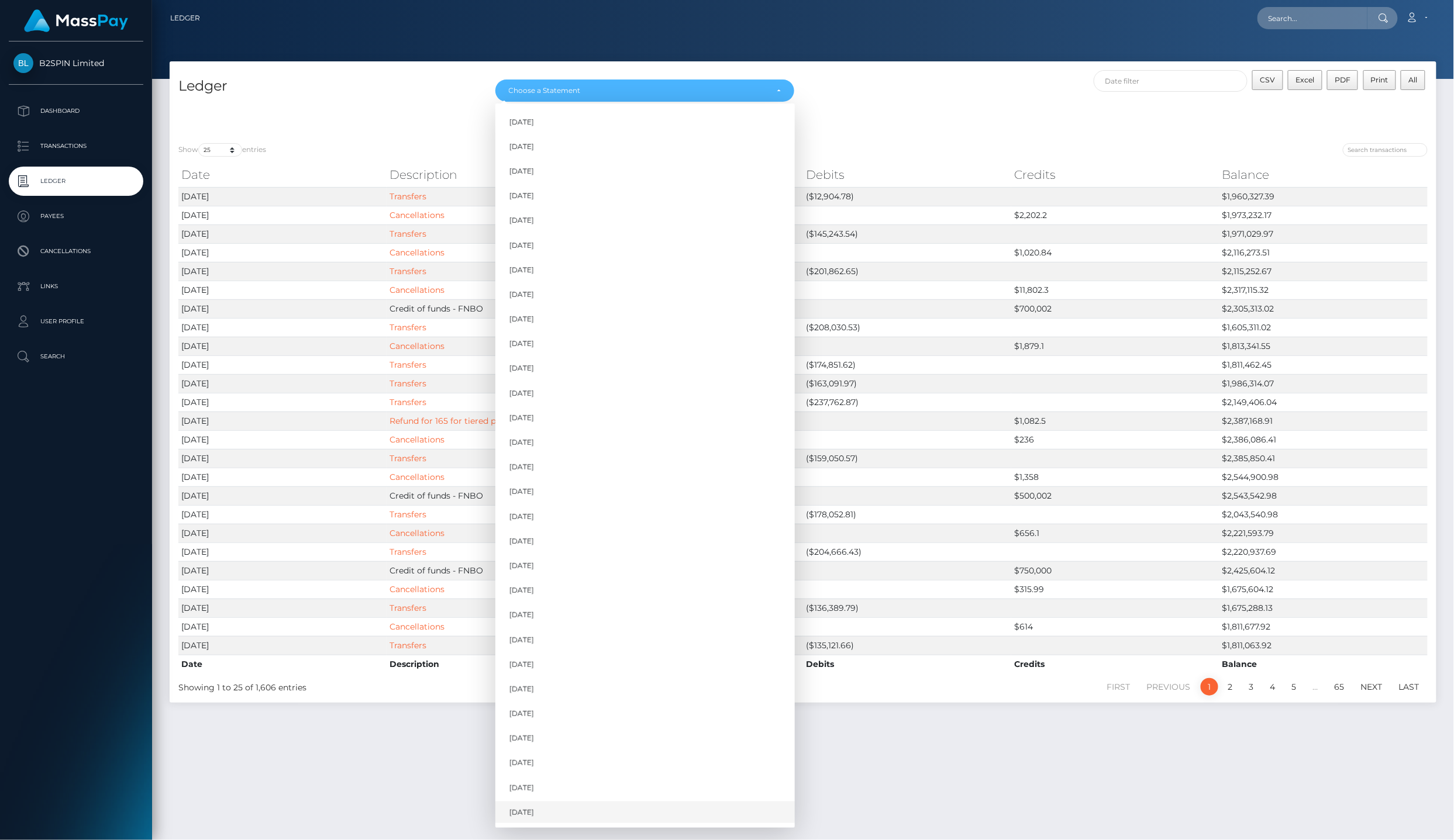
click at [569, 802] on link "[DATE]" at bounding box center [645, 813] width 299 height 22
select select "[DATE]"
